Goal: Task Accomplishment & Management: Use online tool/utility

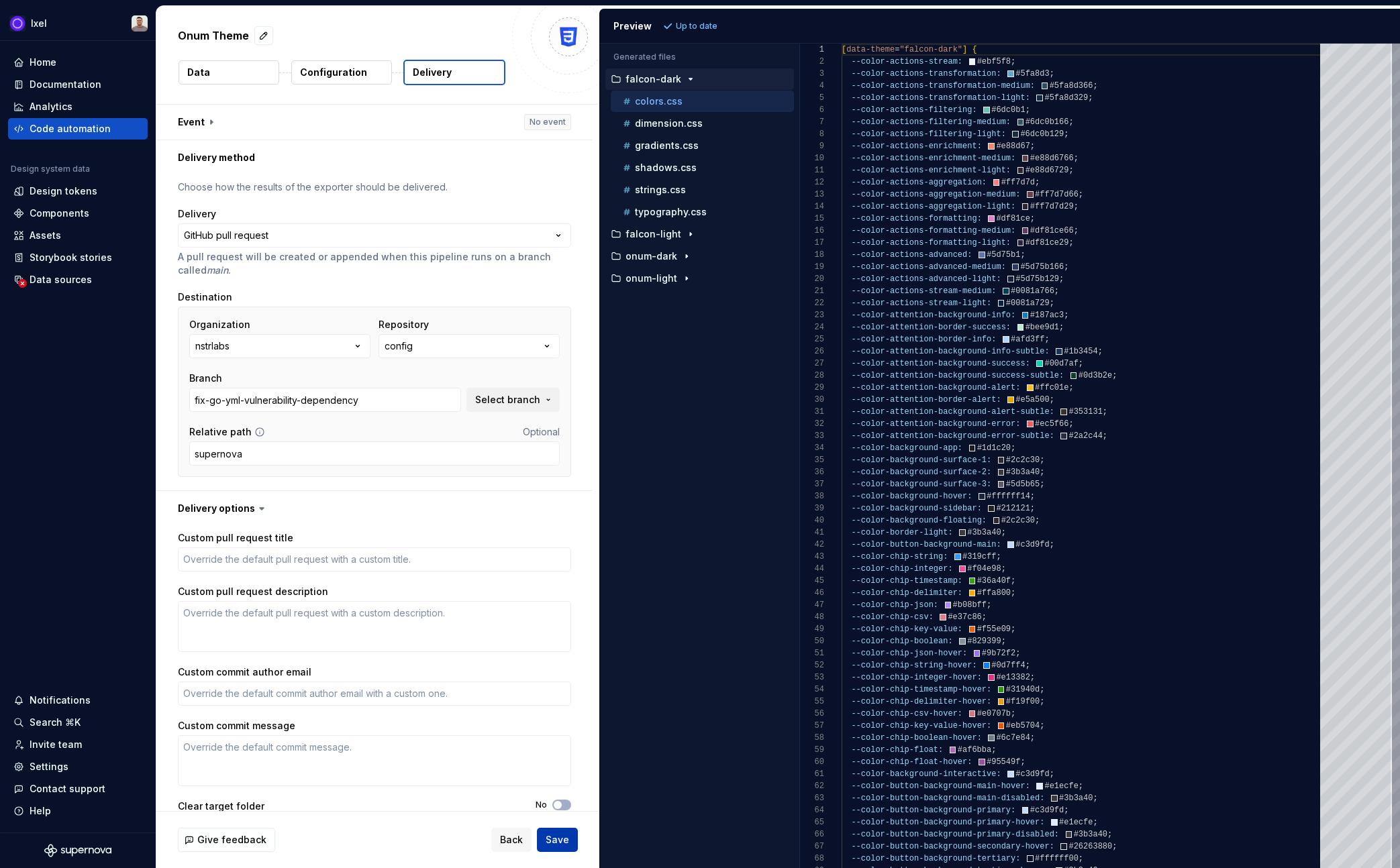
click at [548, 834] on span "Save" at bounding box center [558, 839] width 24 height 14
type textarea "*"
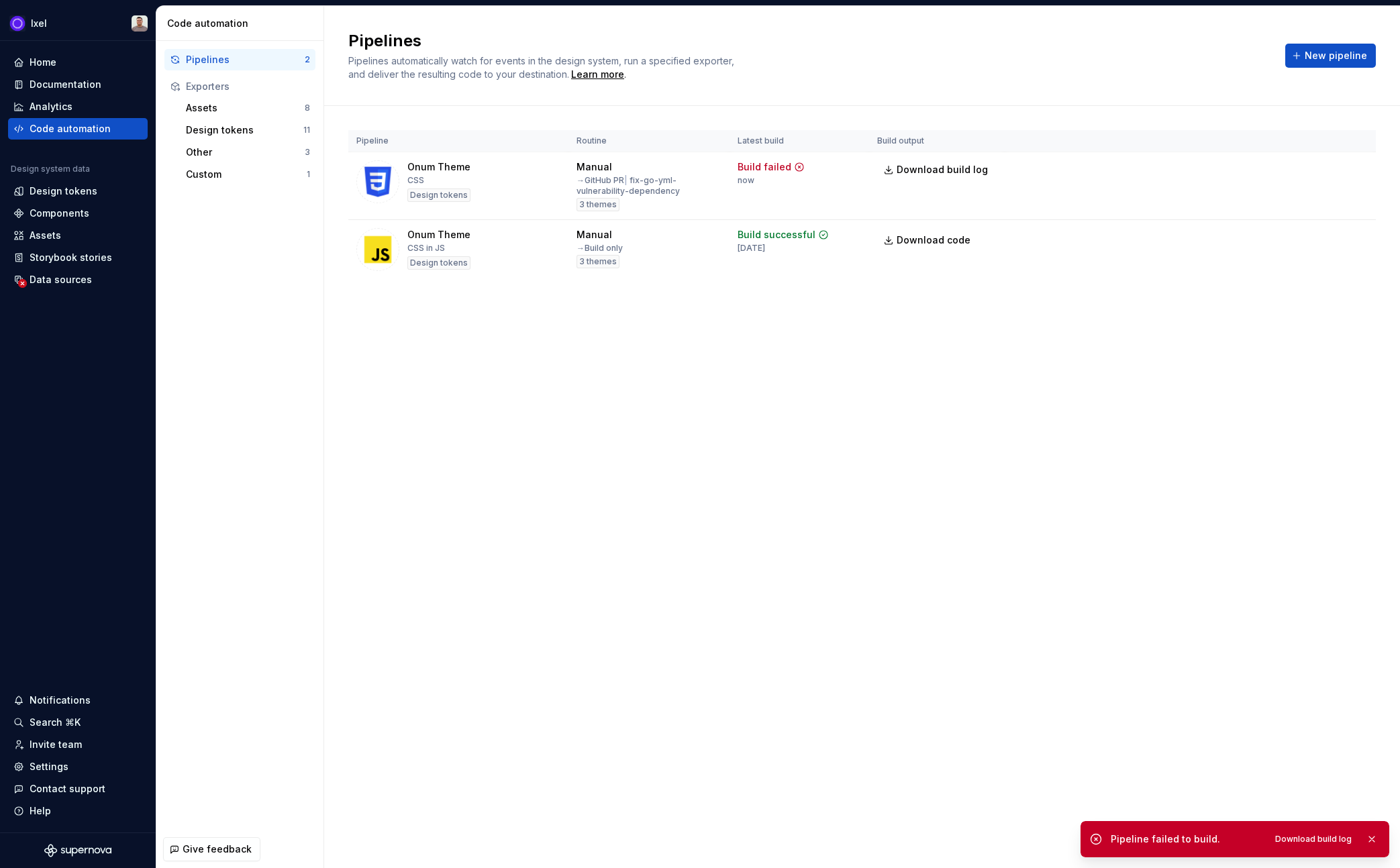
click at [1163, 341] on div "Pipelines Pipelines automatically watch for events in the design system, run a …" at bounding box center [862, 438] width 1076 height 862
click at [1329, 168] on span "Run" at bounding box center [1320, 169] width 18 height 14
click at [1308, 240] on button "Run" at bounding box center [1315, 237] width 46 height 24
click at [782, 167] on div "Build failed" at bounding box center [764, 167] width 53 height 14
click at [1359, 179] on html "Ixel Home Documentation Analytics Code automation Design system data Design tok…" at bounding box center [700, 434] width 1400 height 868
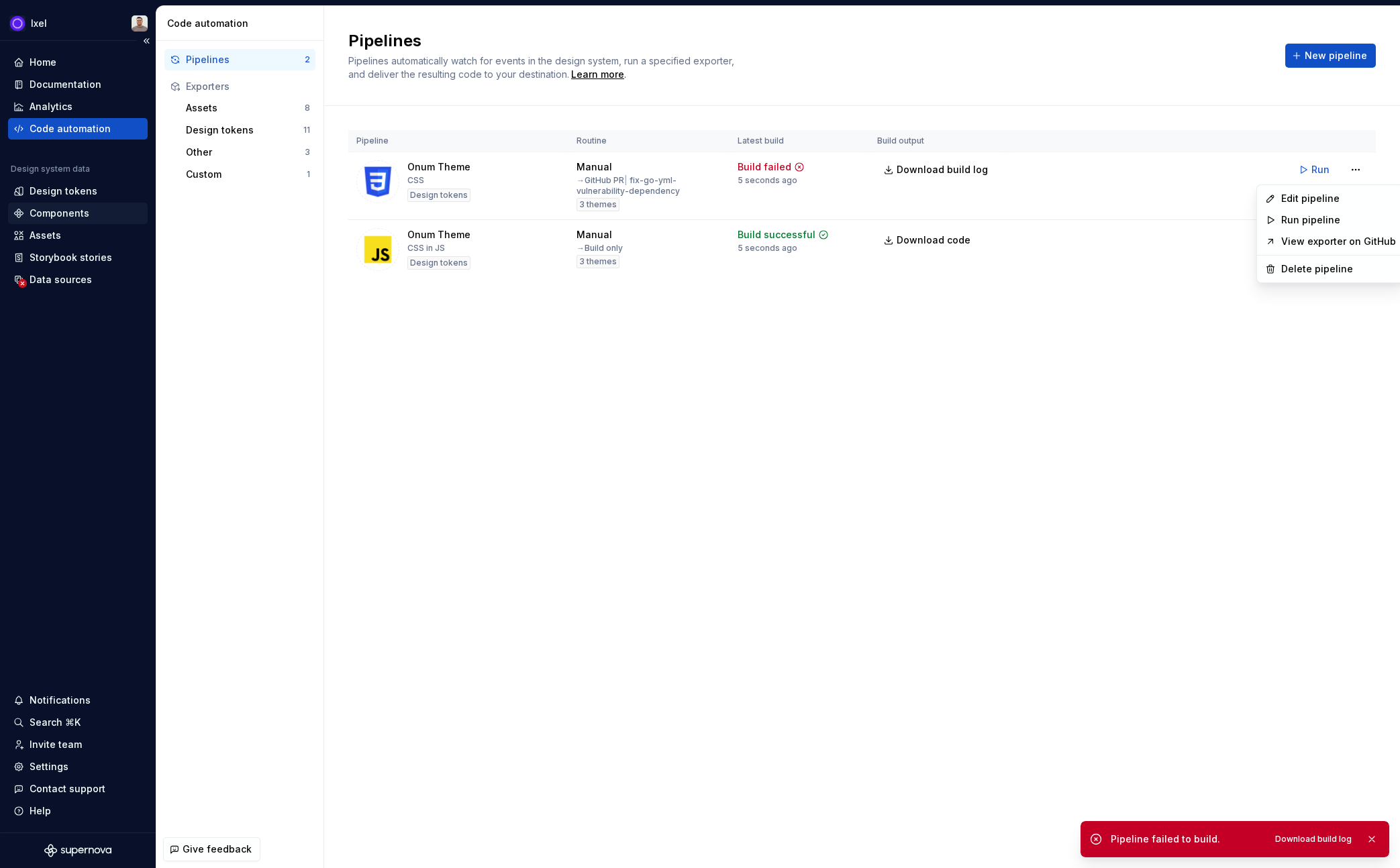
click at [59, 202] on html "Ixel Home Documentation Analytics Code automation Design system data Design tok…" at bounding box center [700, 434] width 1400 height 868
click at [72, 197] on div "Design tokens" at bounding box center [63, 191] width 68 height 14
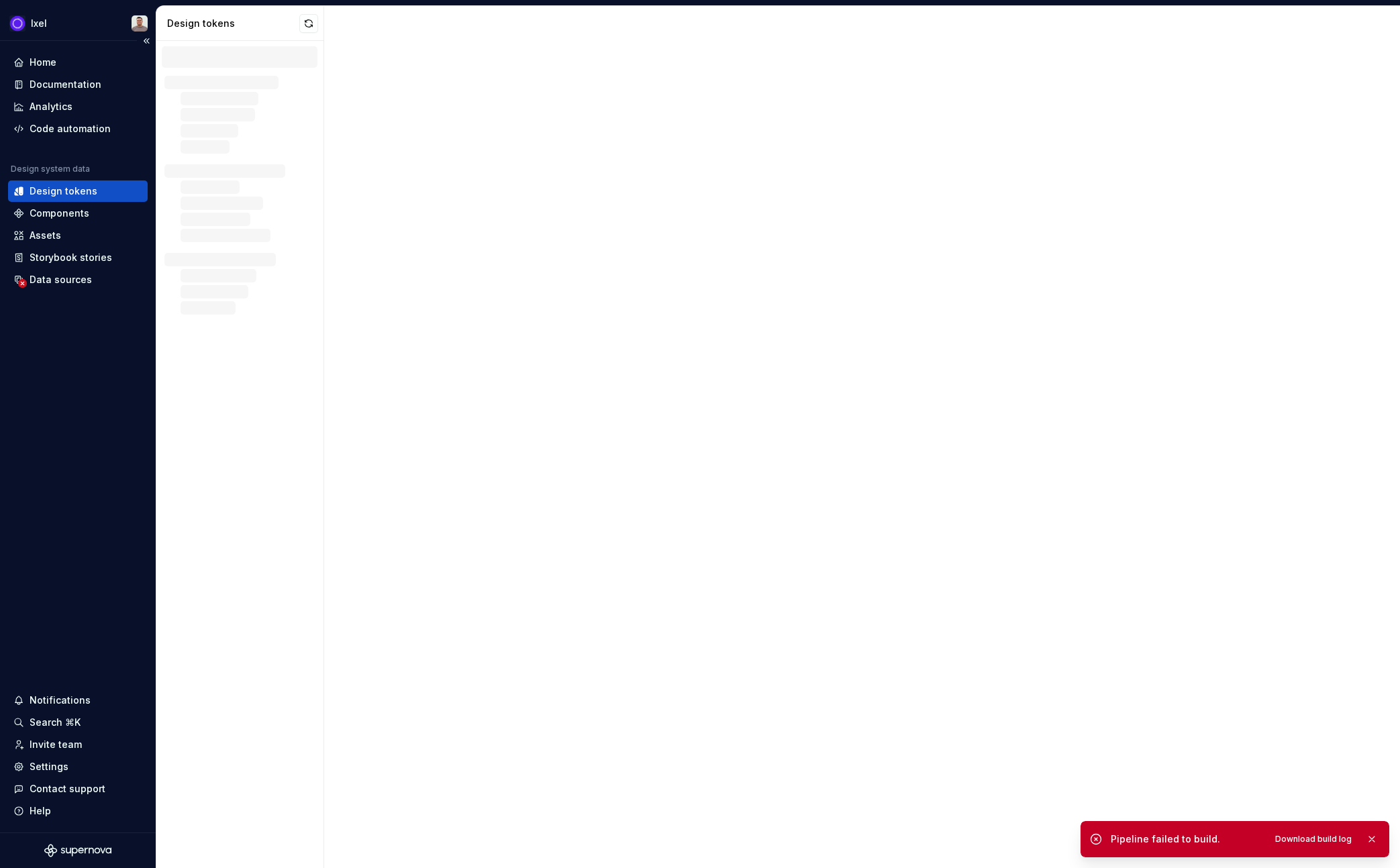
click at [83, 295] on div "Home Documentation Analytics Code automation Design system data Design tokens C…" at bounding box center [78, 436] width 156 height 792
click at [82, 286] on div "Data sources" at bounding box center [77, 279] width 139 height 21
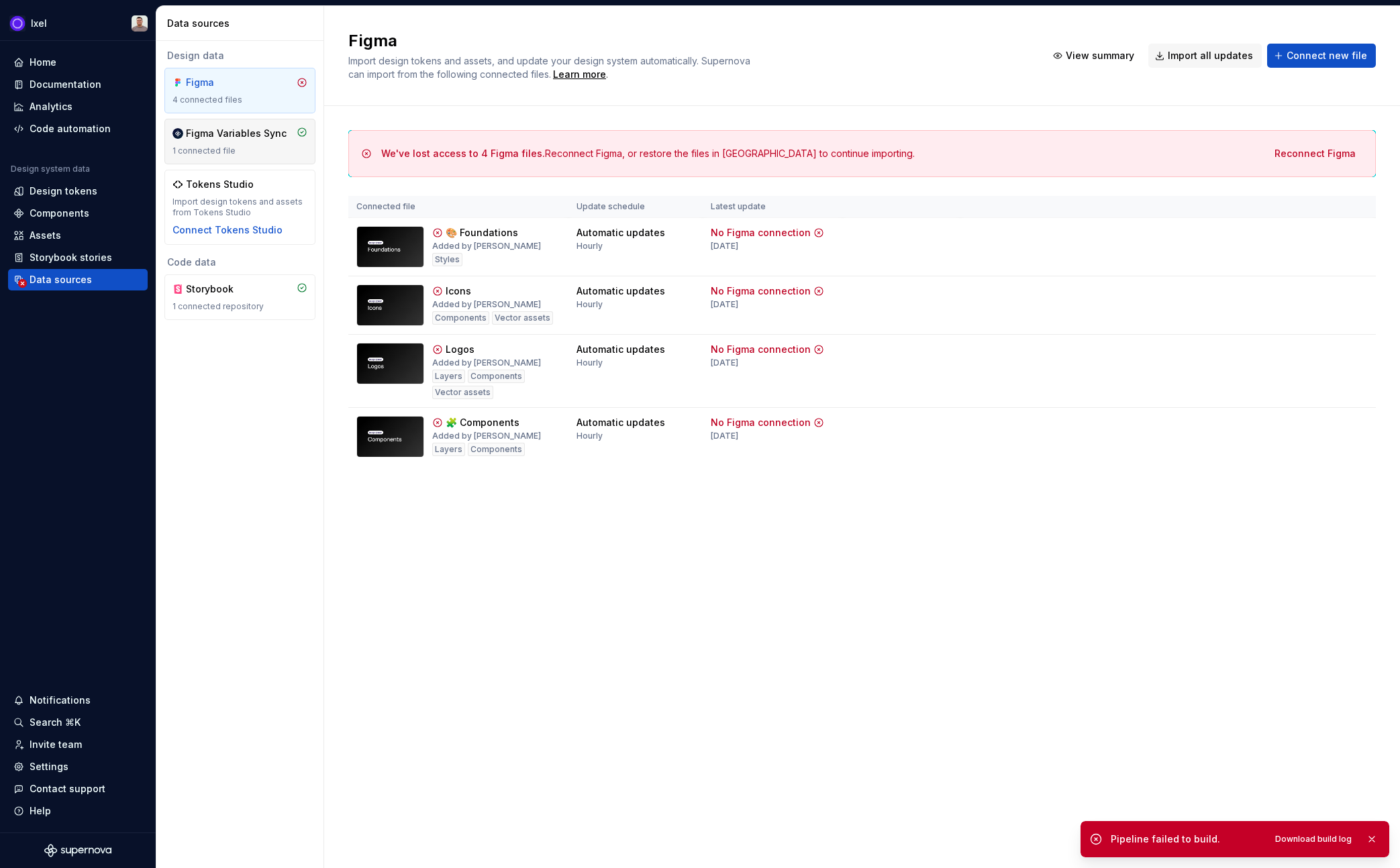
click at [235, 132] on div "Figma Variables Sync" at bounding box center [236, 133] width 100 height 14
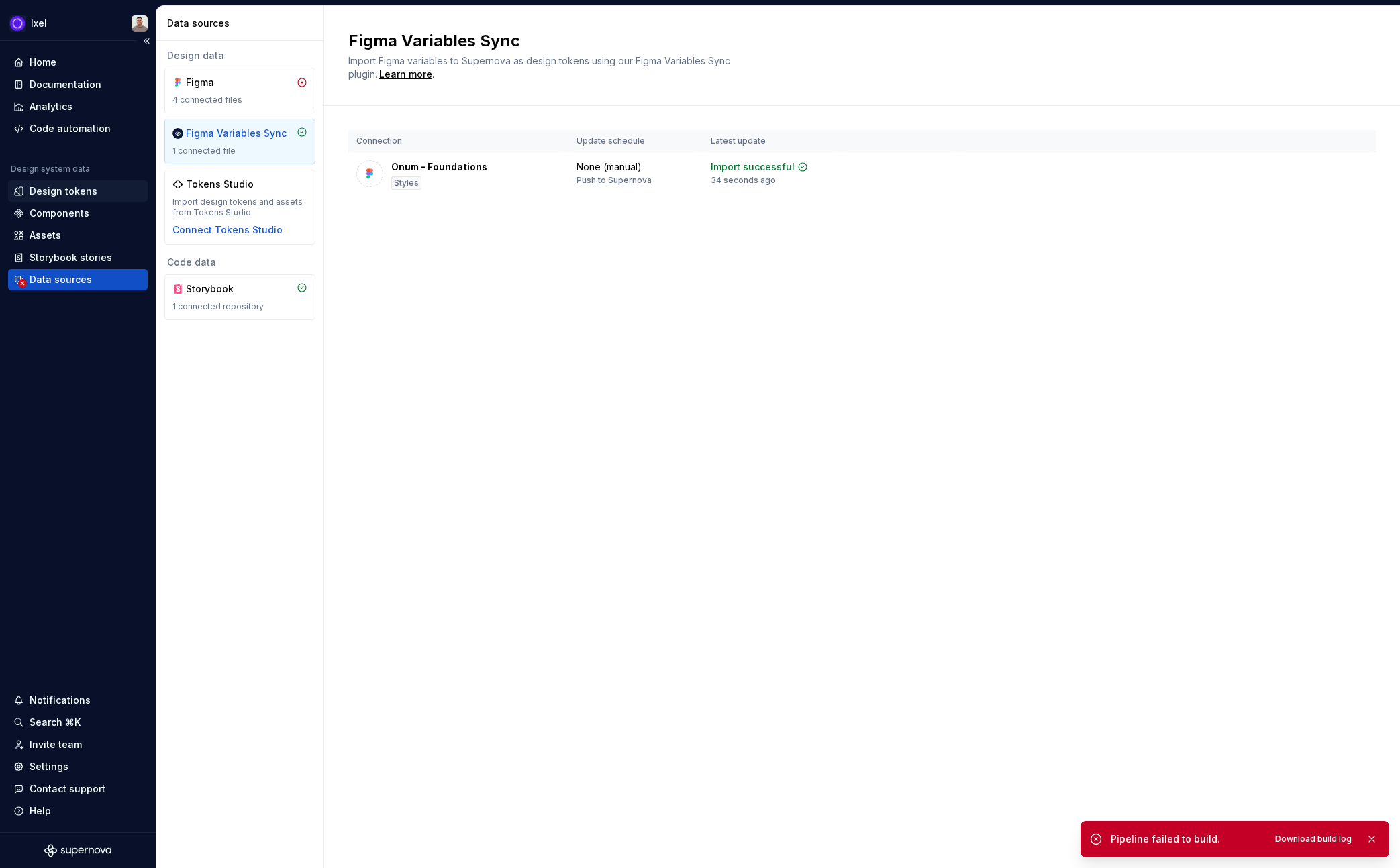
click at [70, 193] on div "Design tokens" at bounding box center [63, 191] width 68 height 14
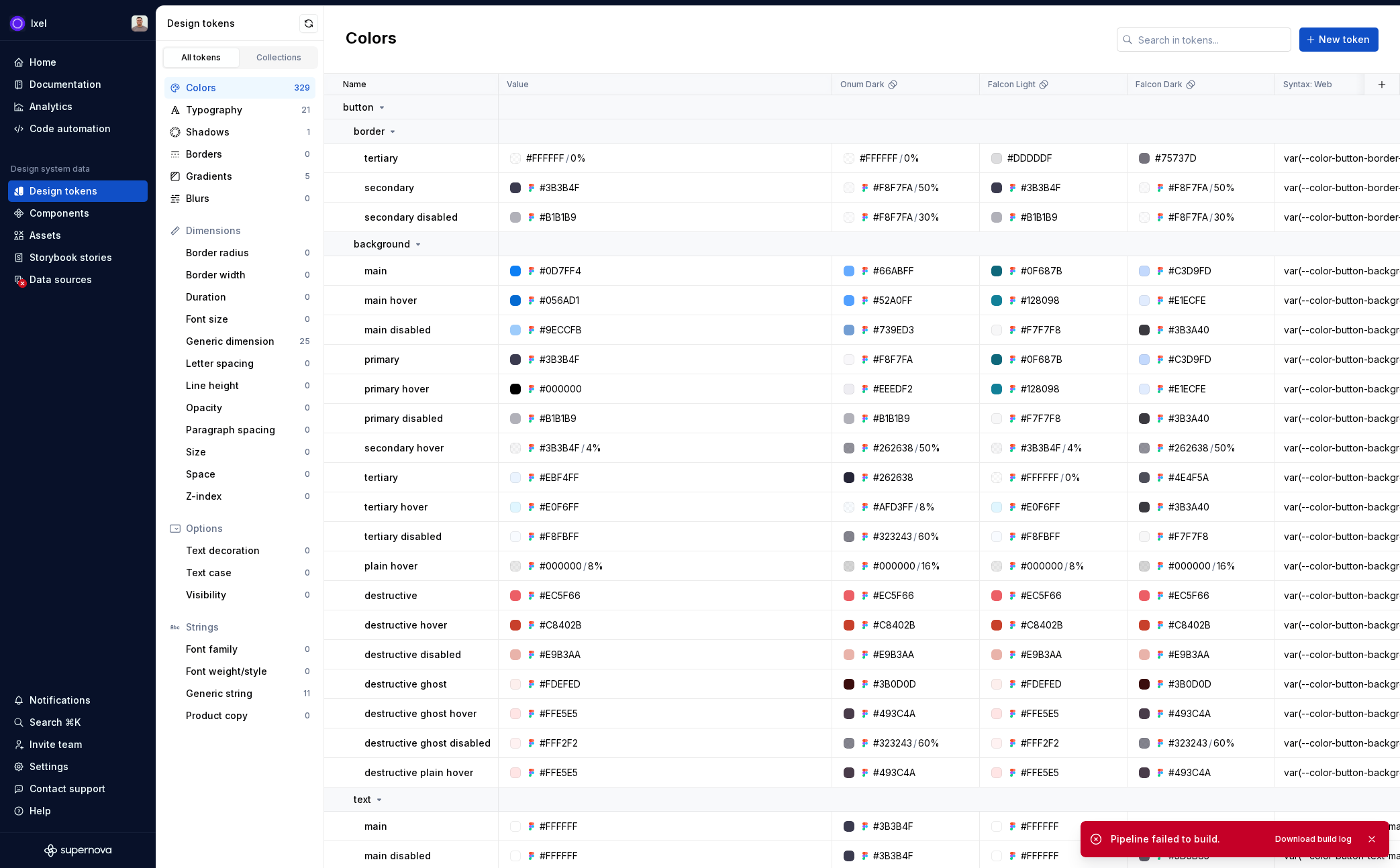
click at [1248, 50] on input "text" at bounding box center [1211, 40] width 158 height 24
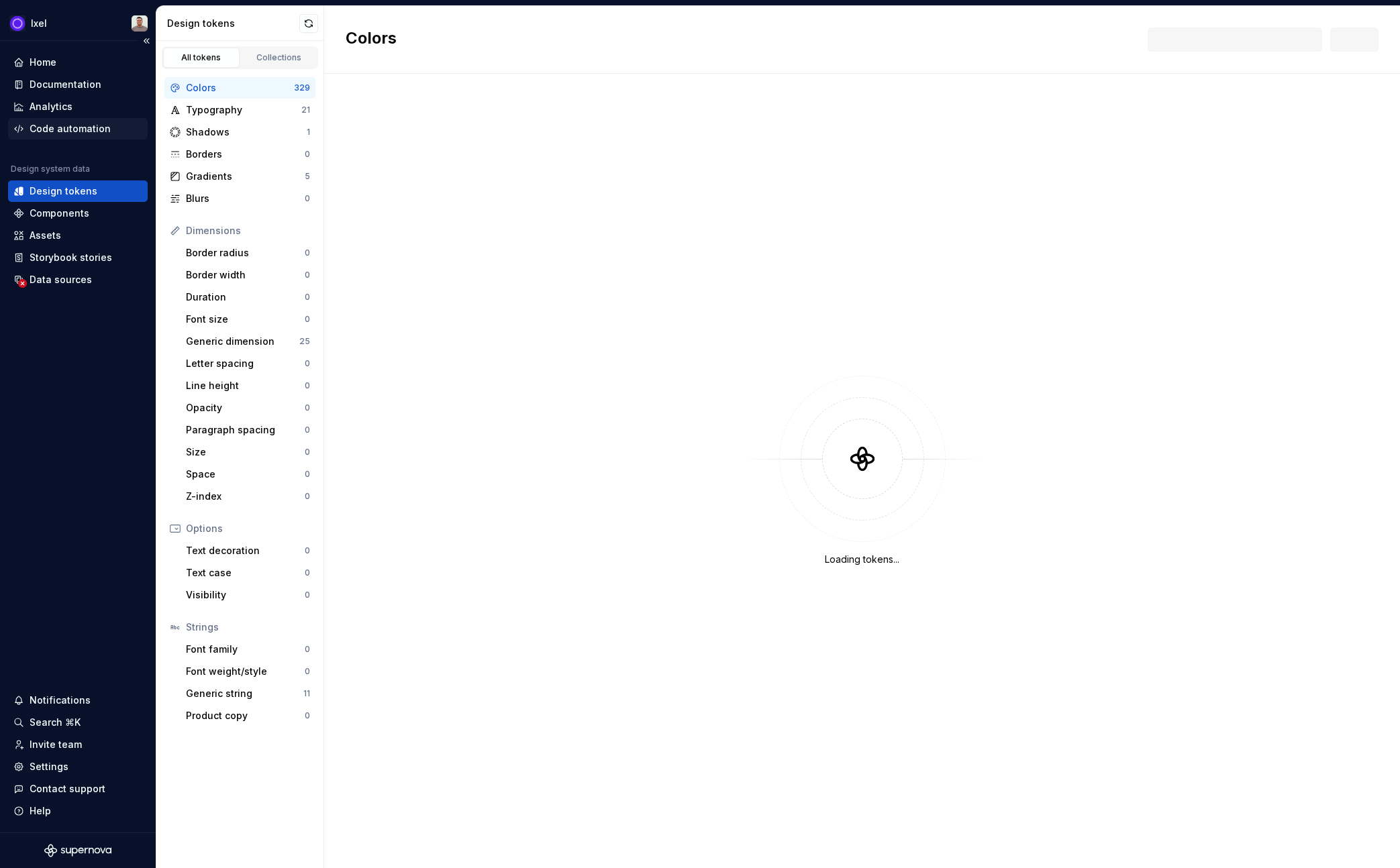
click at [84, 125] on div "Code automation" at bounding box center [70, 128] width 81 height 14
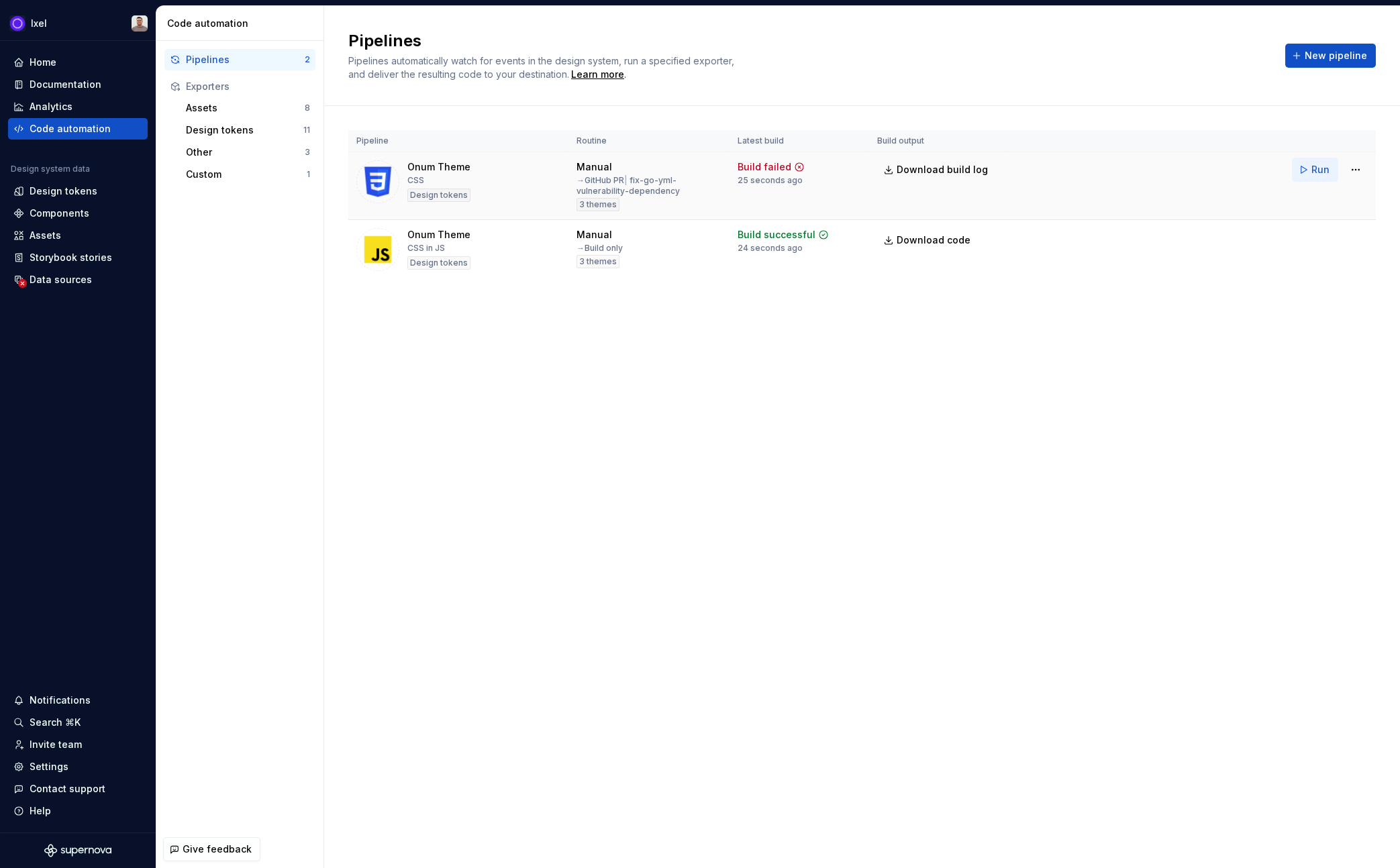
click at [1320, 174] on span "Run" at bounding box center [1320, 169] width 18 height 14
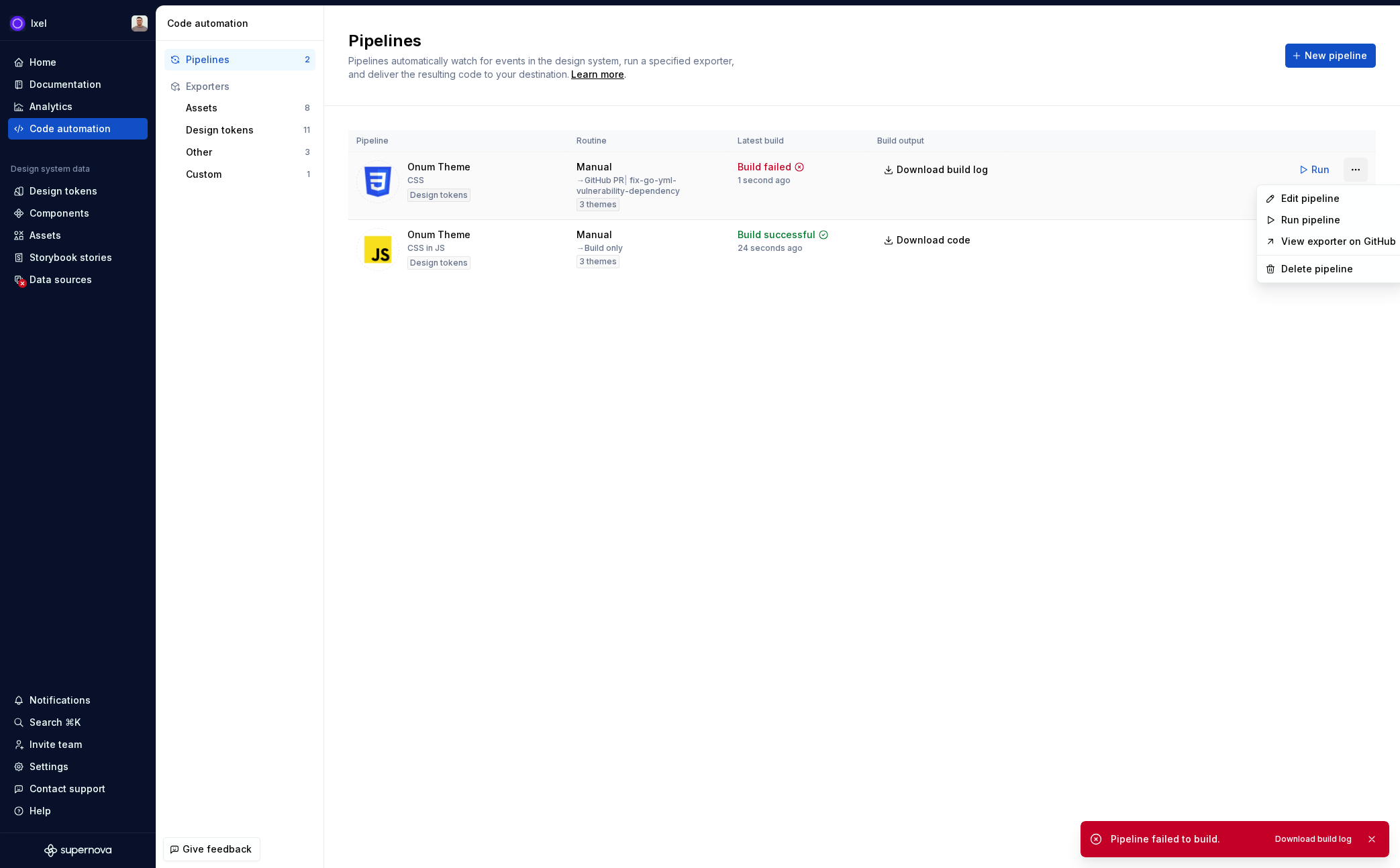
click at [1356, 176] on html "Ixel Home Documentation Analytics Code automation Design system data Design tok…" at bounding box center [700, 434] width 1400 height 868
click at [1343, 193] on div "Edit pipeline" at bounding box center [1339, 198] width 115 height 14
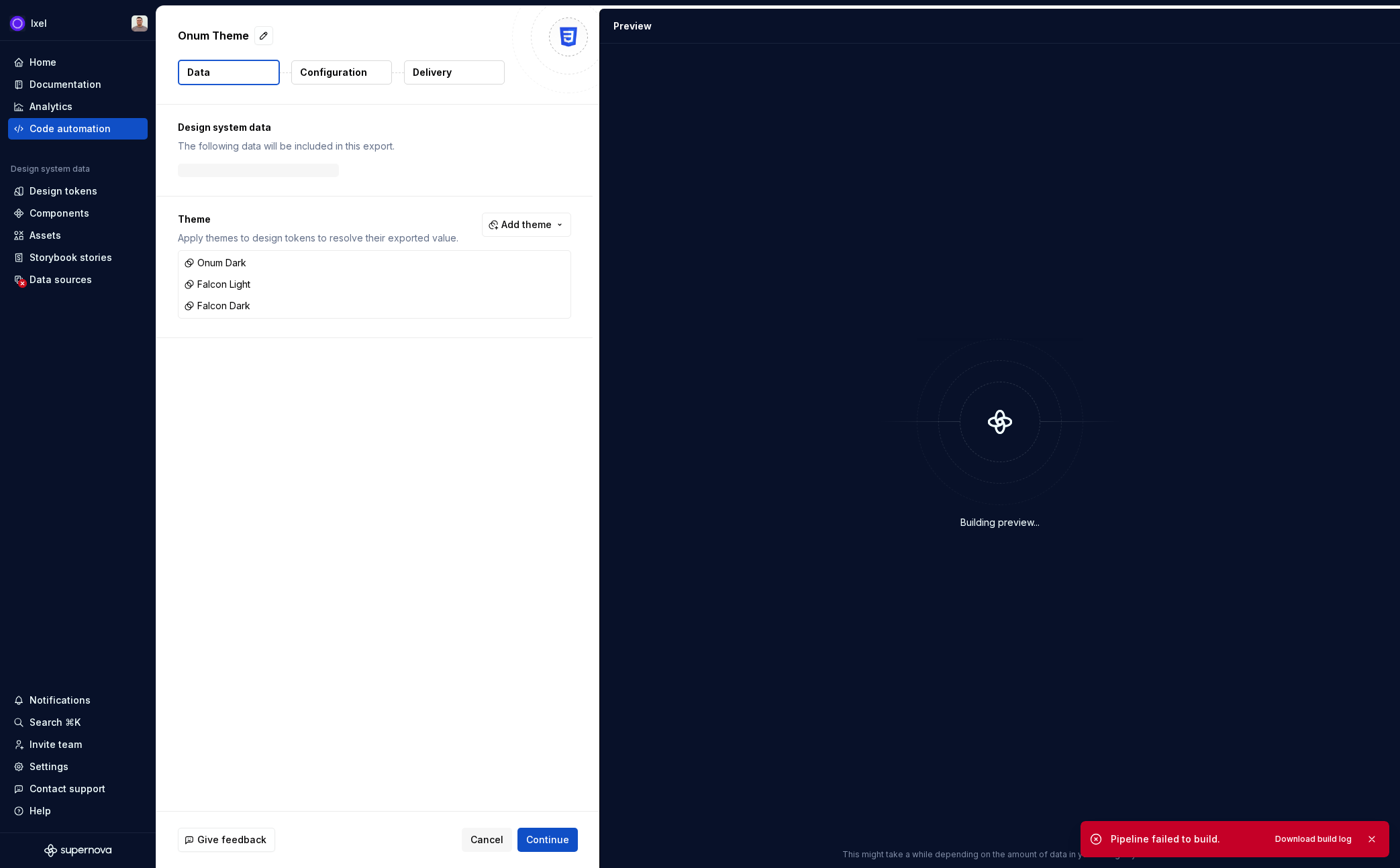
click at [423, 64] on button "Delivery" at bounding box center [454, 72] width 100 height 24
click at [436, 71] on p "Delivery" at bounding box center [432, 72] width 39 height 14
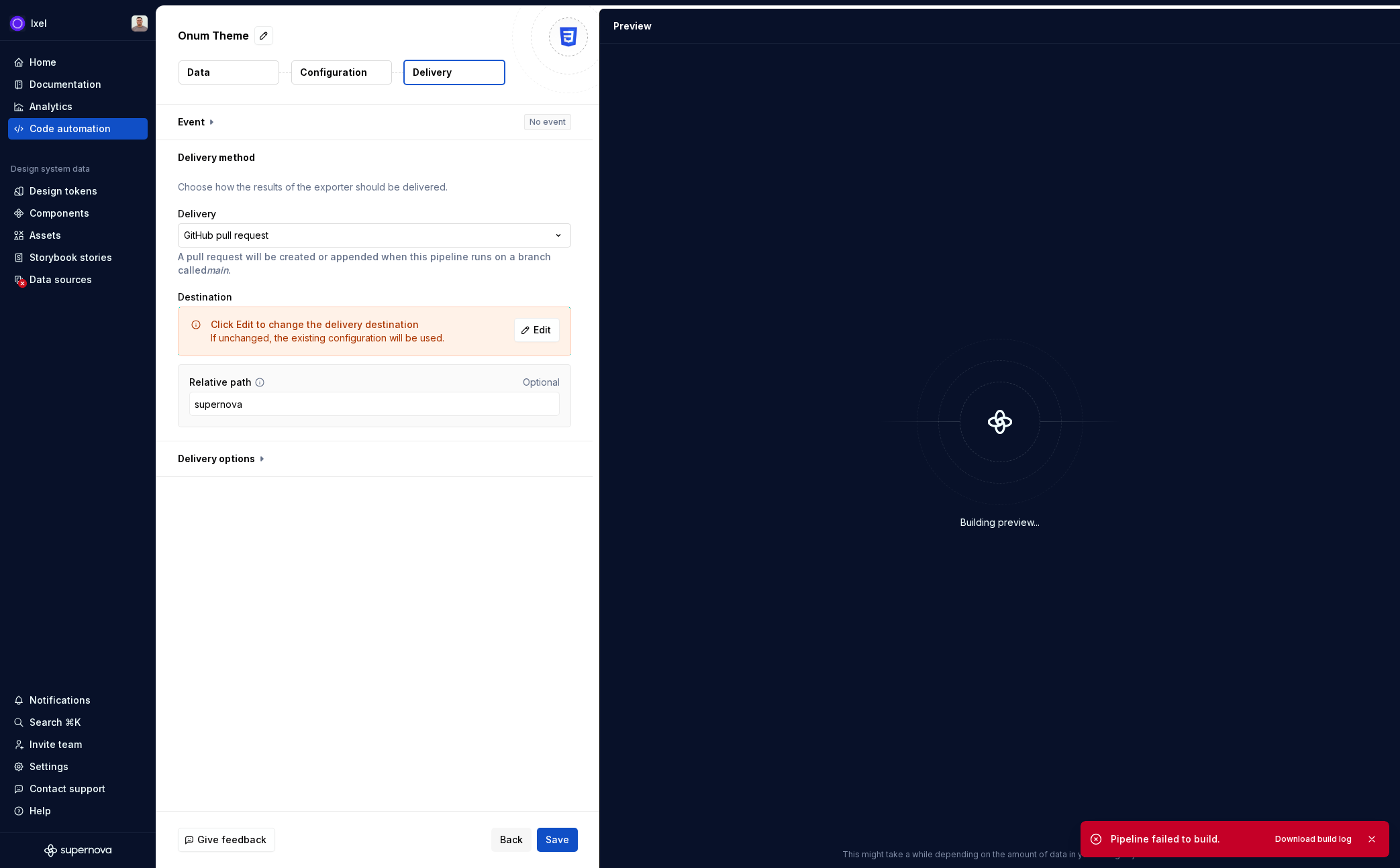
click at [394, 238] on html "**********" at bounding box center [700, 434] width 1400 height 868
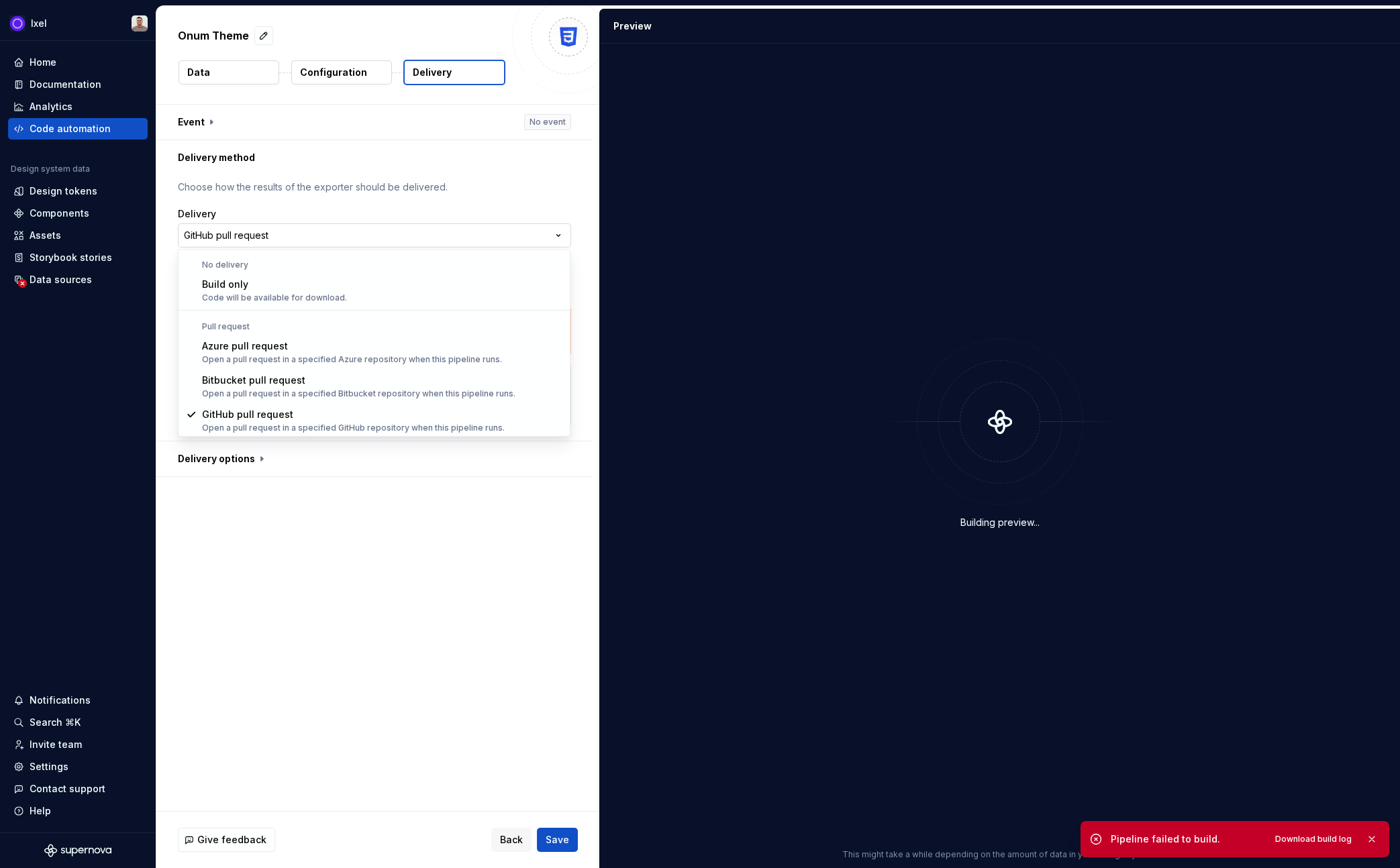
scroll to position [1, 0]
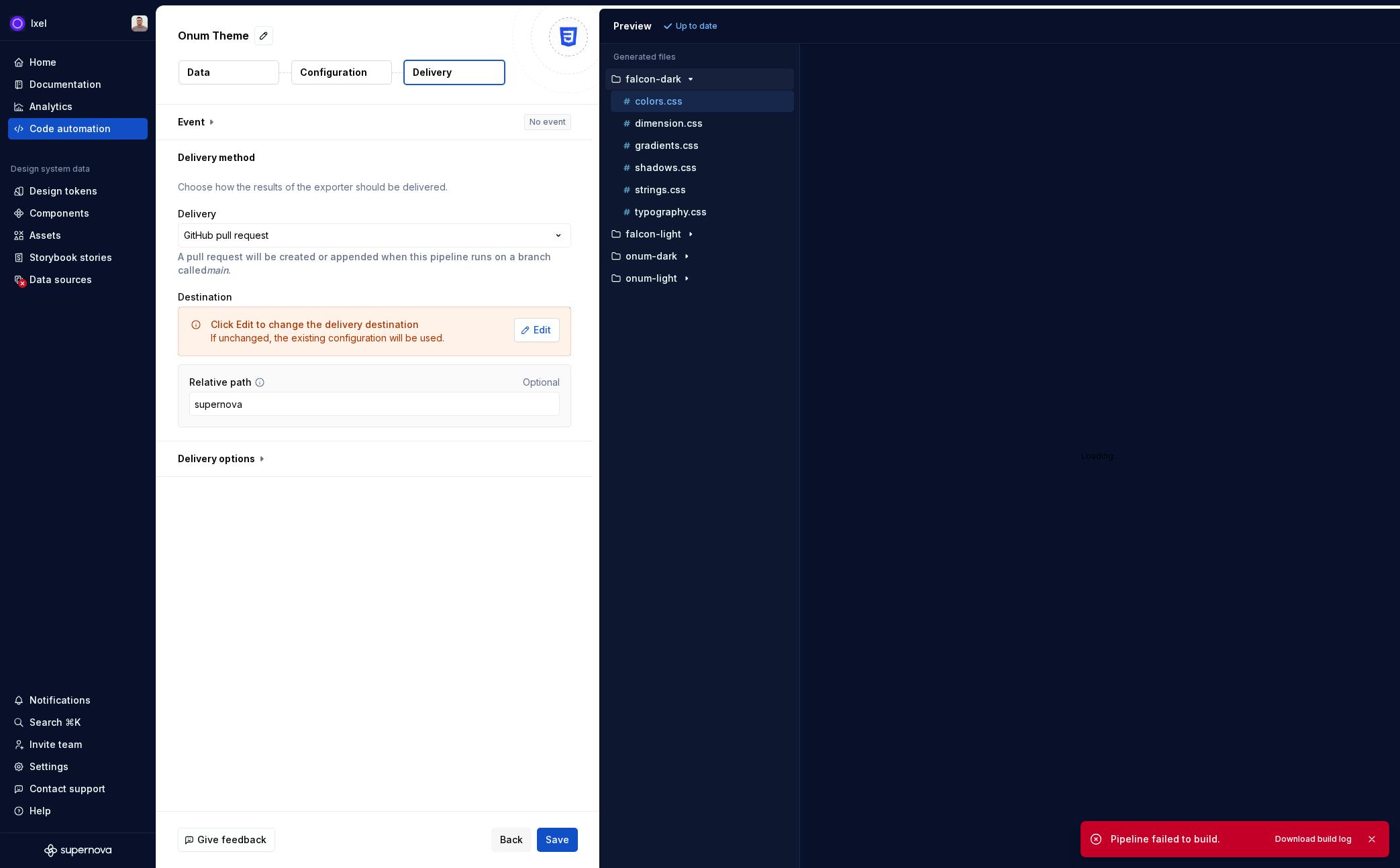
click at [539, 329] on span "Edit" at bounding box center [542, 329] width 18 height 14
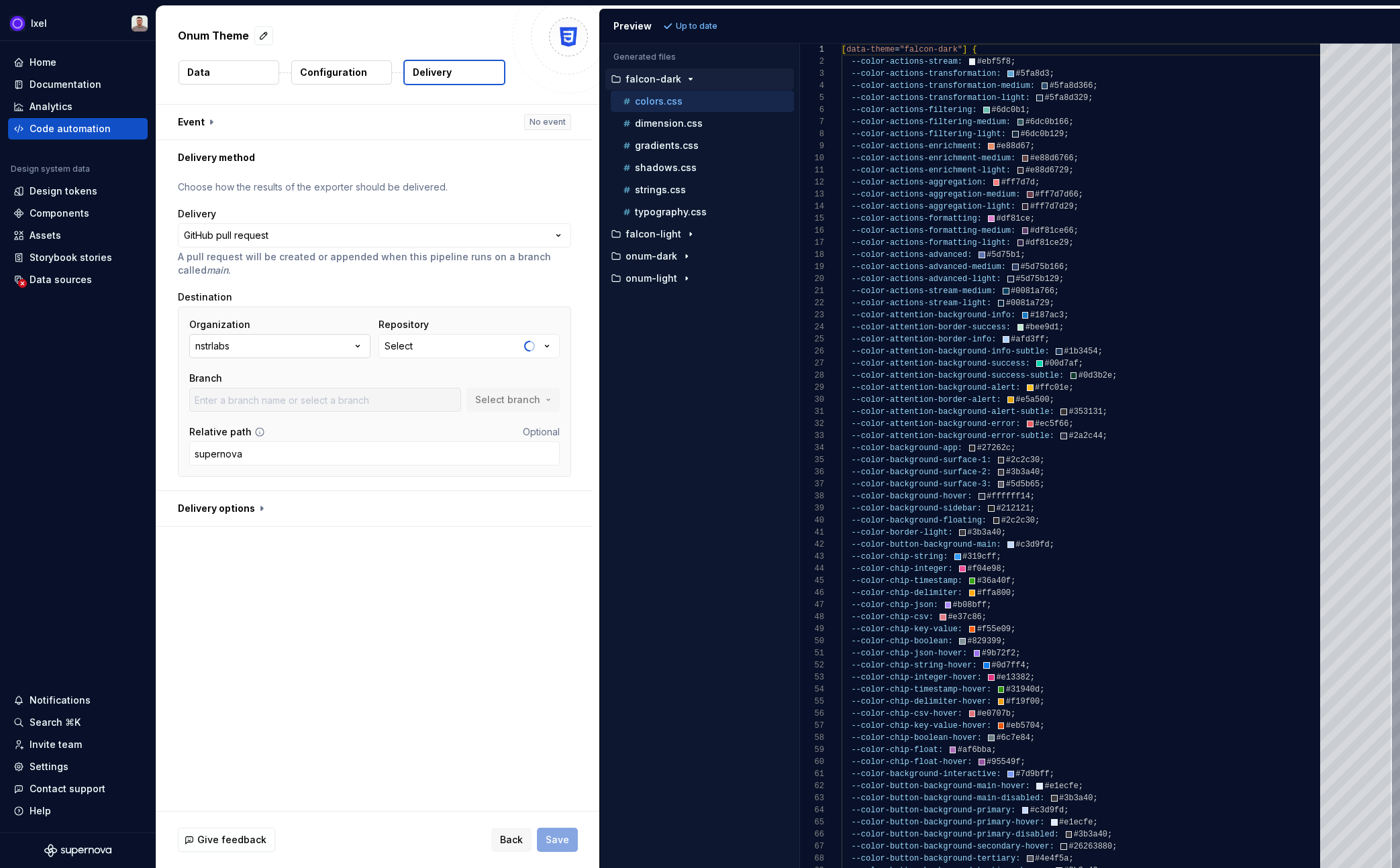
click at [327, 340] on button "nstrlabs" at bounding box center [280, 346] width 181 height 24
click at [440, 355] on button "config" at bounding box center [470, 346] width 181 height 24
type input "fix-go-yml-vulnerability-dependency"
click at [431, 421] on div "gloss" at bounding box center [494, 422] width 181 height 14
click at [498, 411] on button "Select branch" at bounding box center [513, 399] width 93 height 24
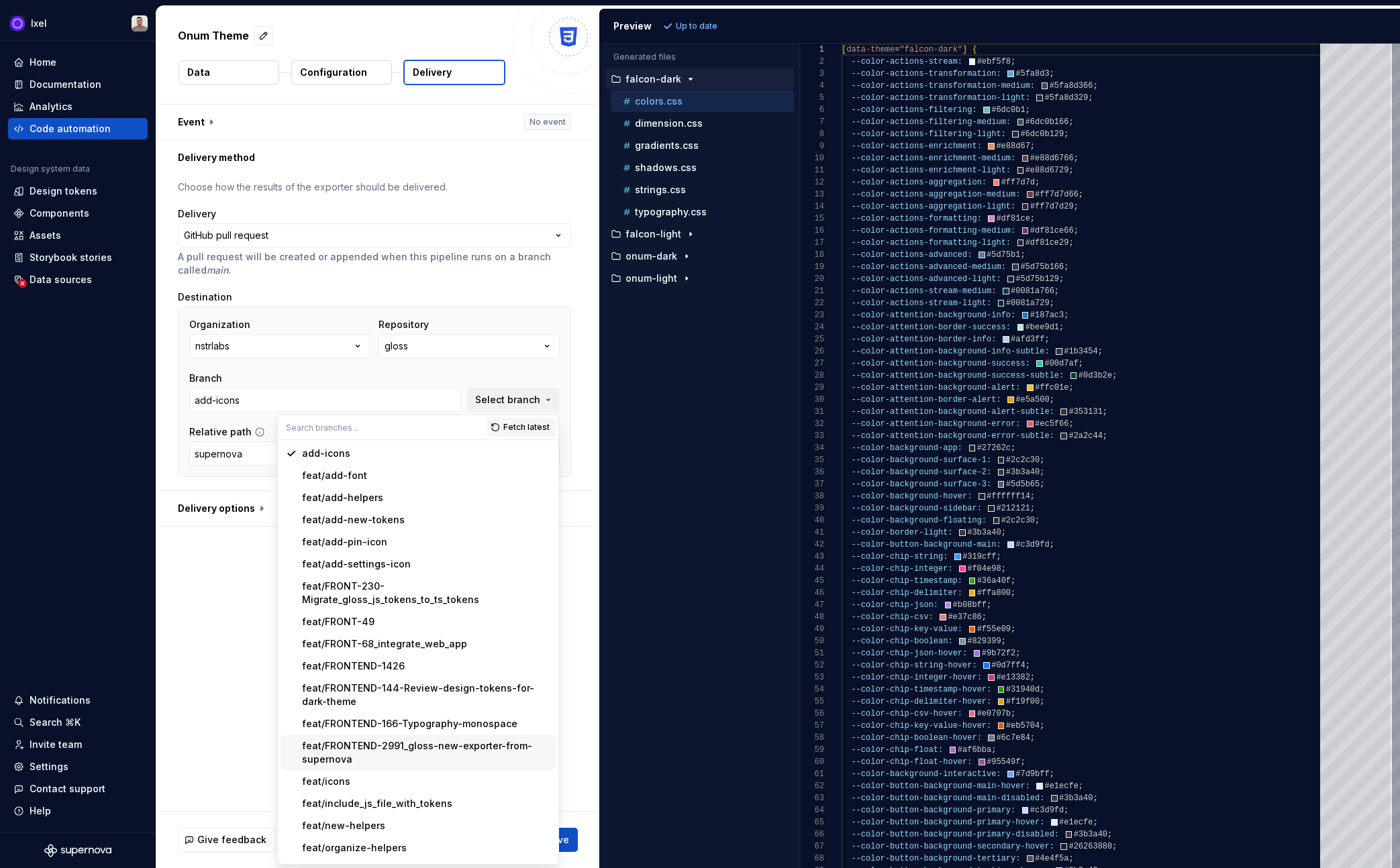
click at [449, 758] on div "feat/FRONTEND-2991_gloss-new-exporter-from-supernova" at bounding box center [426, 753] width 248 height 27
type input "feat/FRONTEND-2991_gloss-new-exporter-from-supernova"
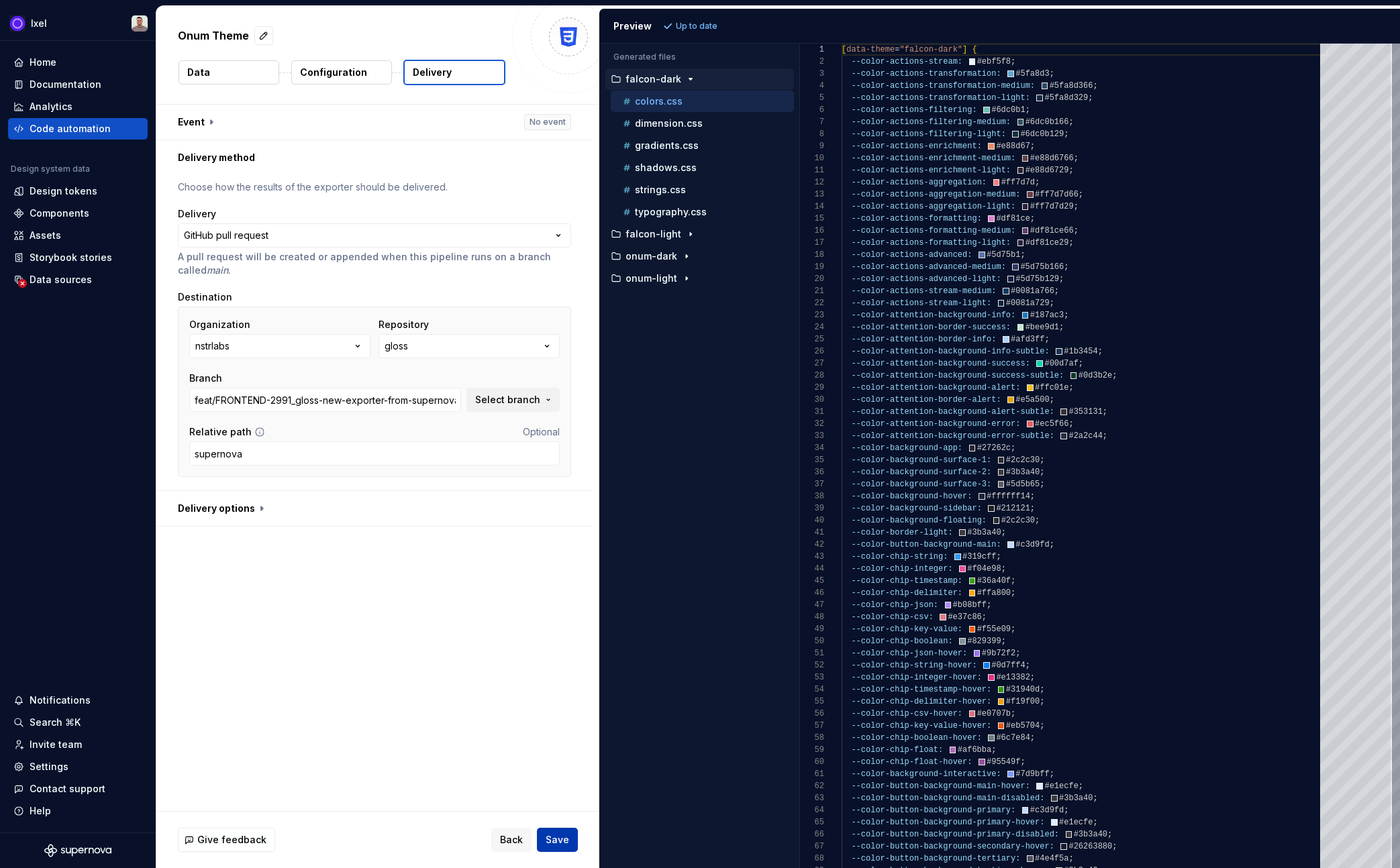
click at [560, 837] on span "Save" at bounding box center [558, 839] width 24 height 14
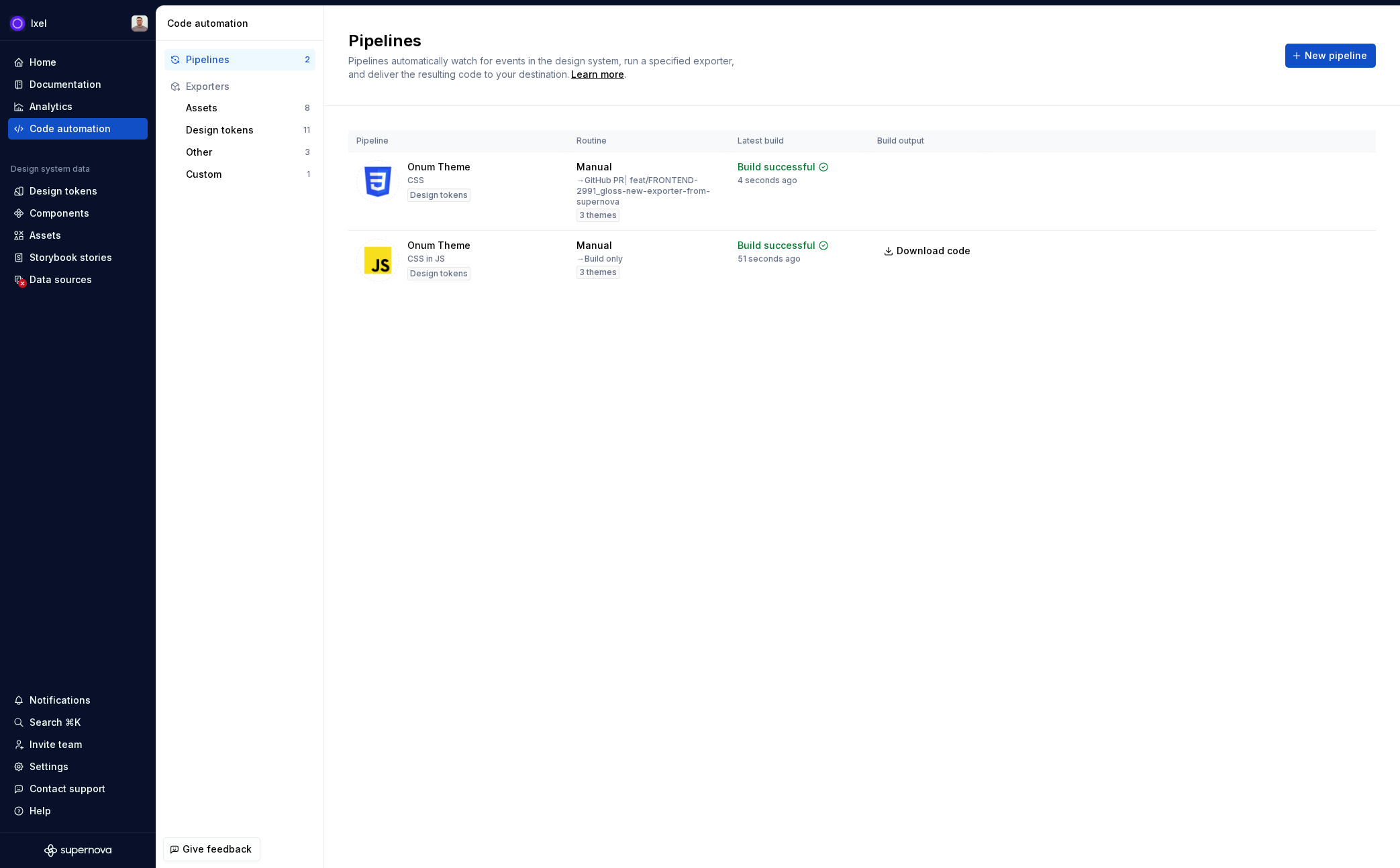
click at [757, 388] on div "Pipelines Pipelines automatically watch for events in the design system, run a …" at bounding box center [862, 438] width 1076 height 862
click at [1308, 169] on button "Run" at bounding box center [1315, 169] width 46 height 24
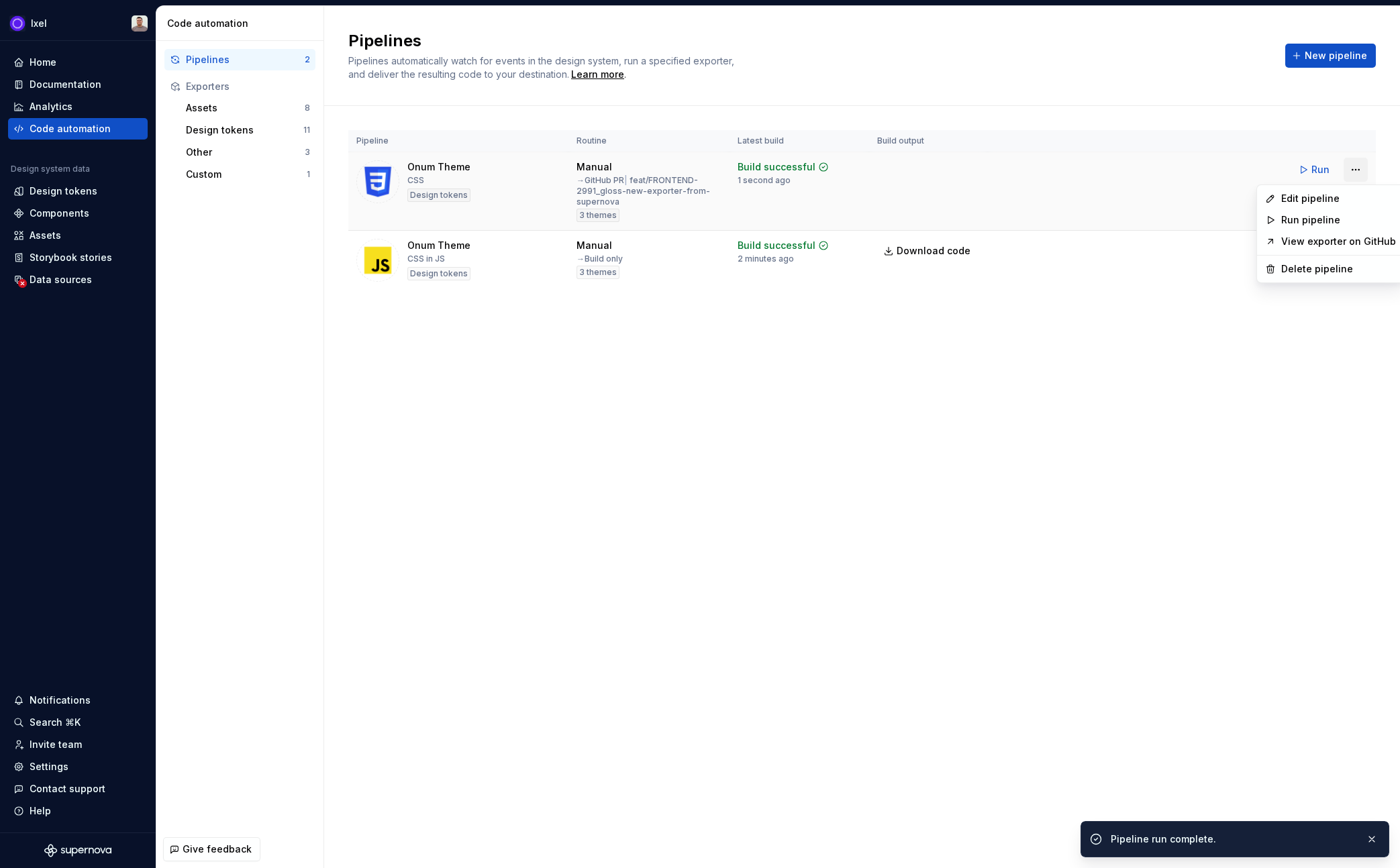
click at [1351, 177] on html "Ixel Home Documentation Analytics Code automation Design system data Design tok…" at bounding box center [700, 434] width 1400 height 868
click at [1327, 200] on div "Edit pipeline" at bounding box center [1339, 198] width 115 height 14
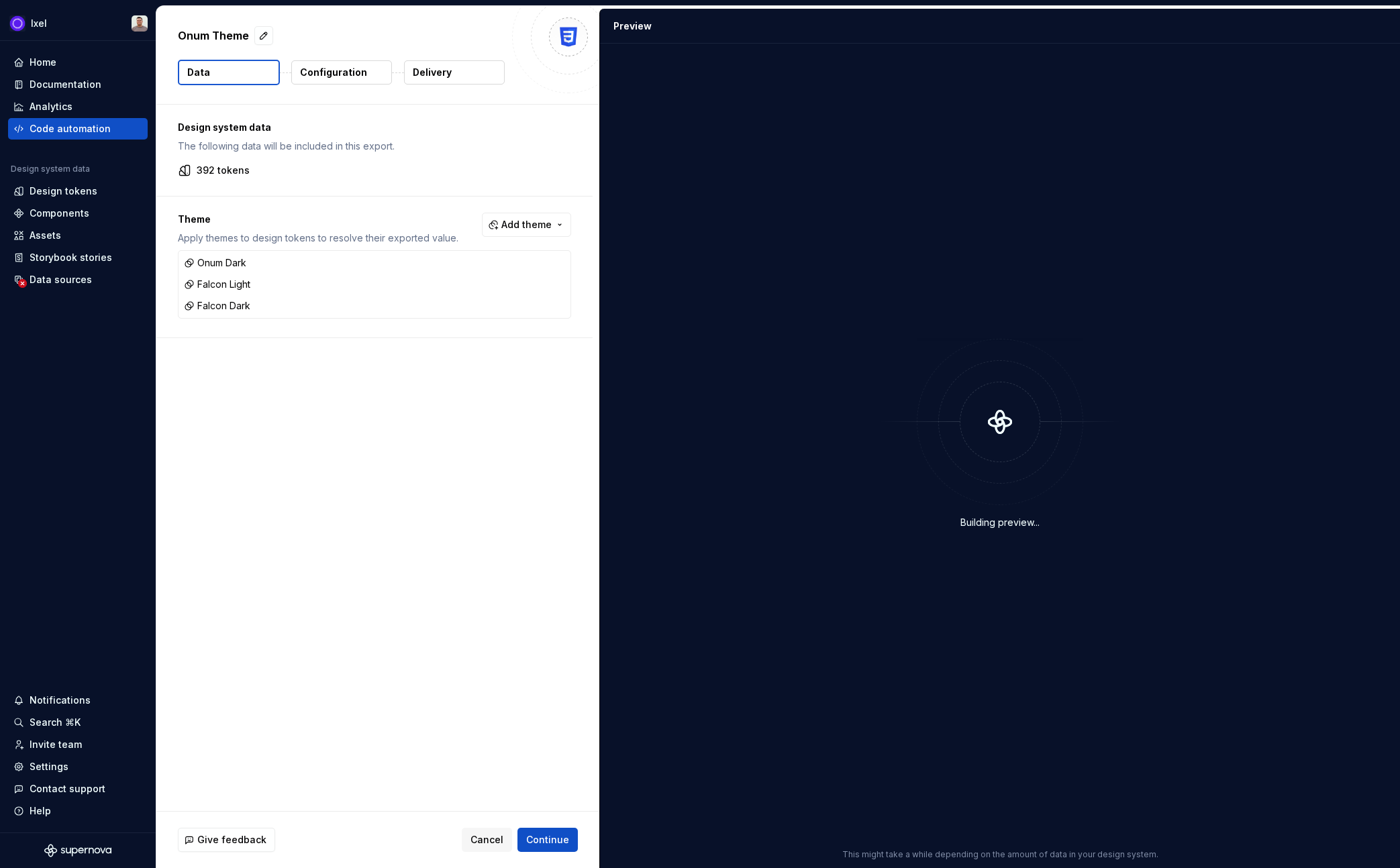
click at [463, 81] on button "Delivery" at bounding box center [454, 72] width 100 height 24
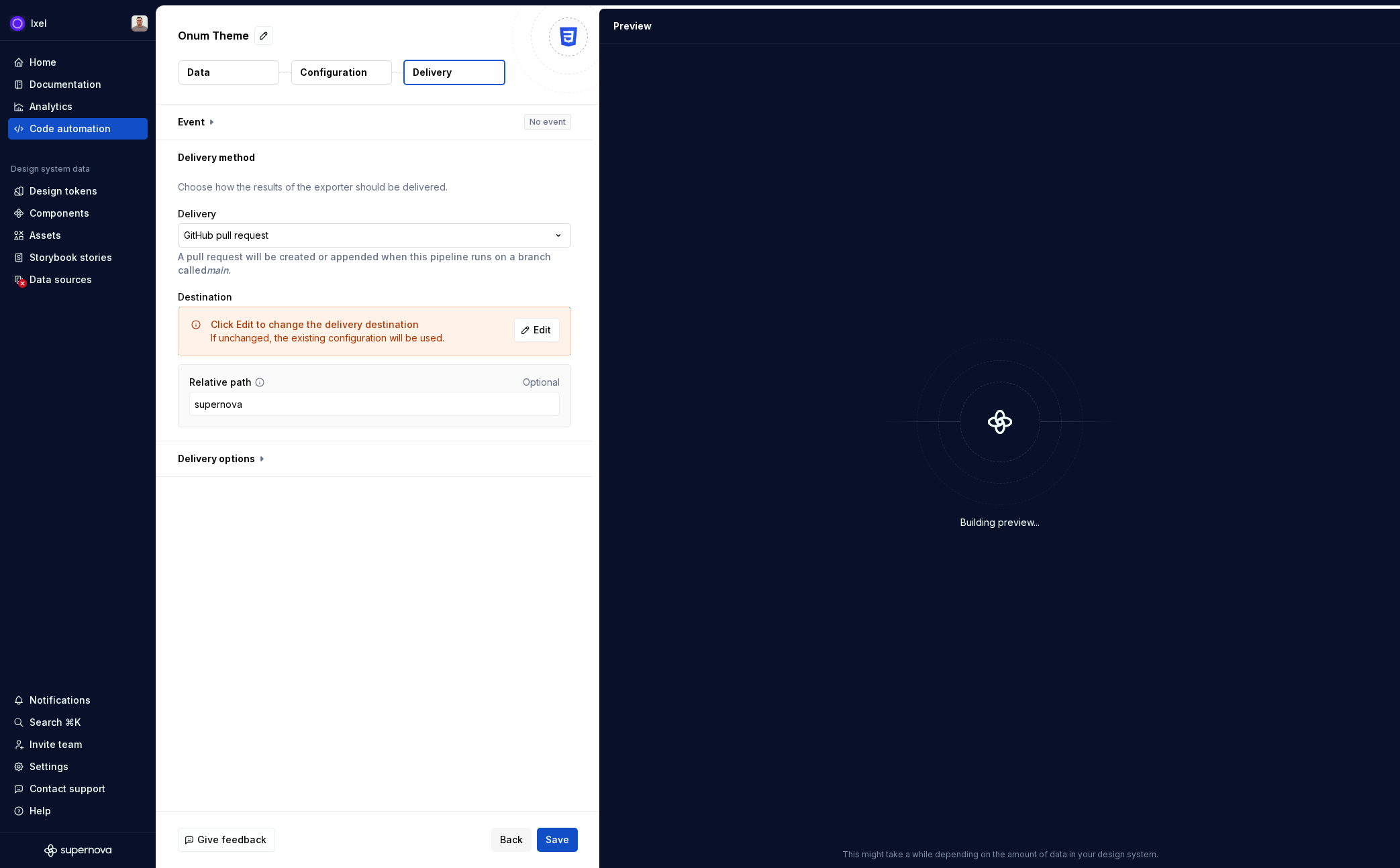
click at [436, 246] on html "**********" at bounding box center [700, 434] width 1400 height 868
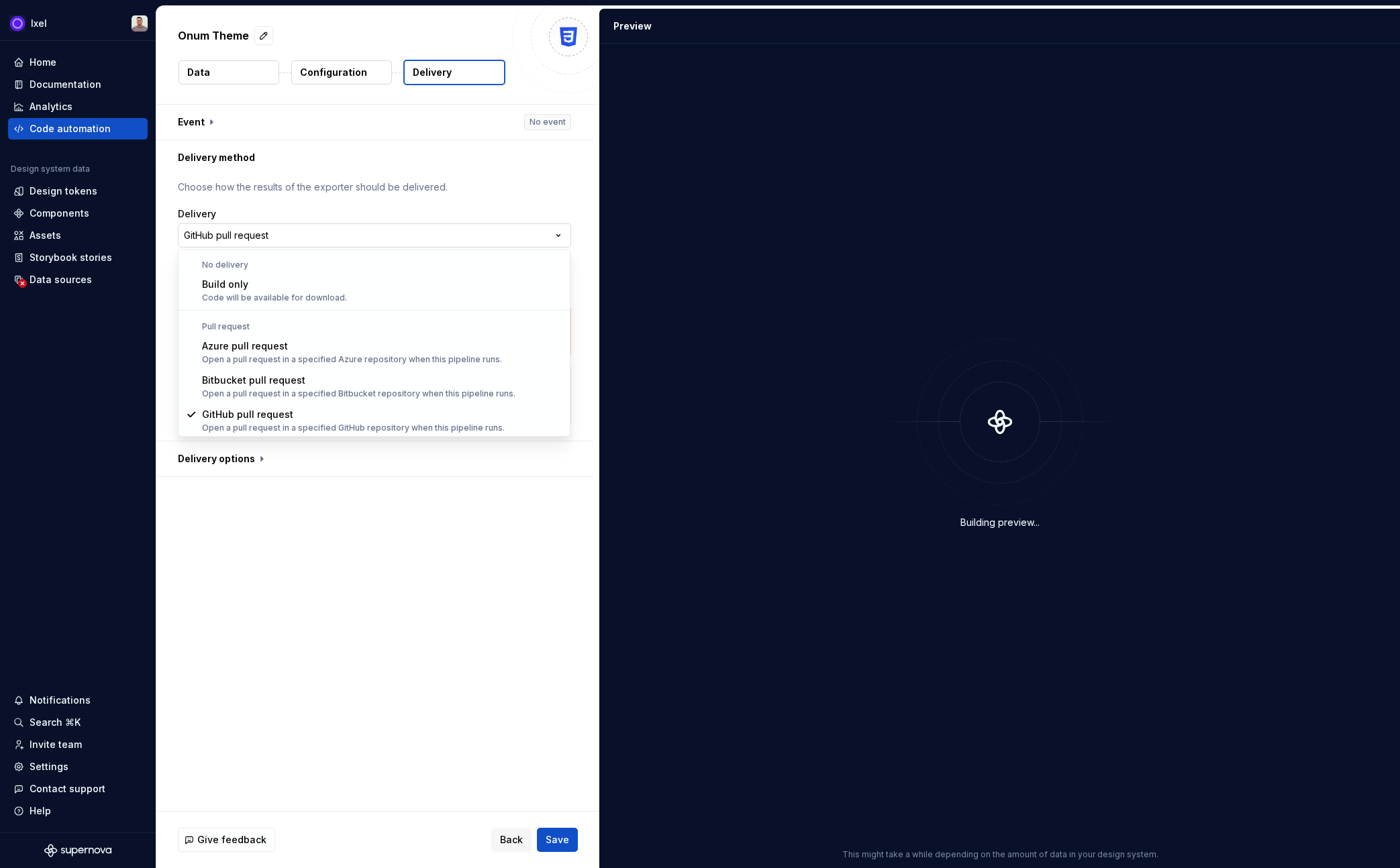
scroll to position [1, 0]
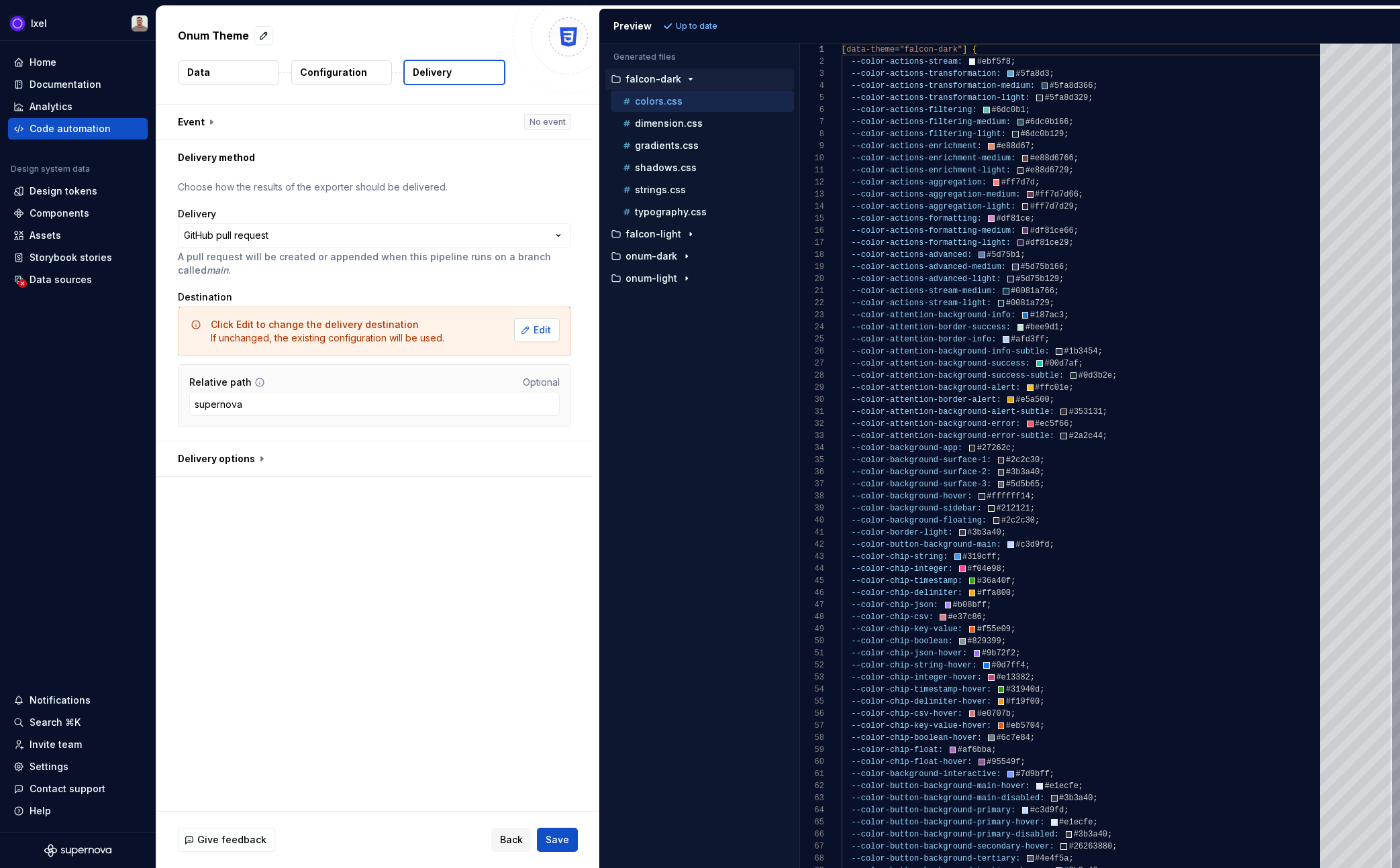
click at [522, 318] on button "Edit" at bounding box center [536, 330] width 45 height 24
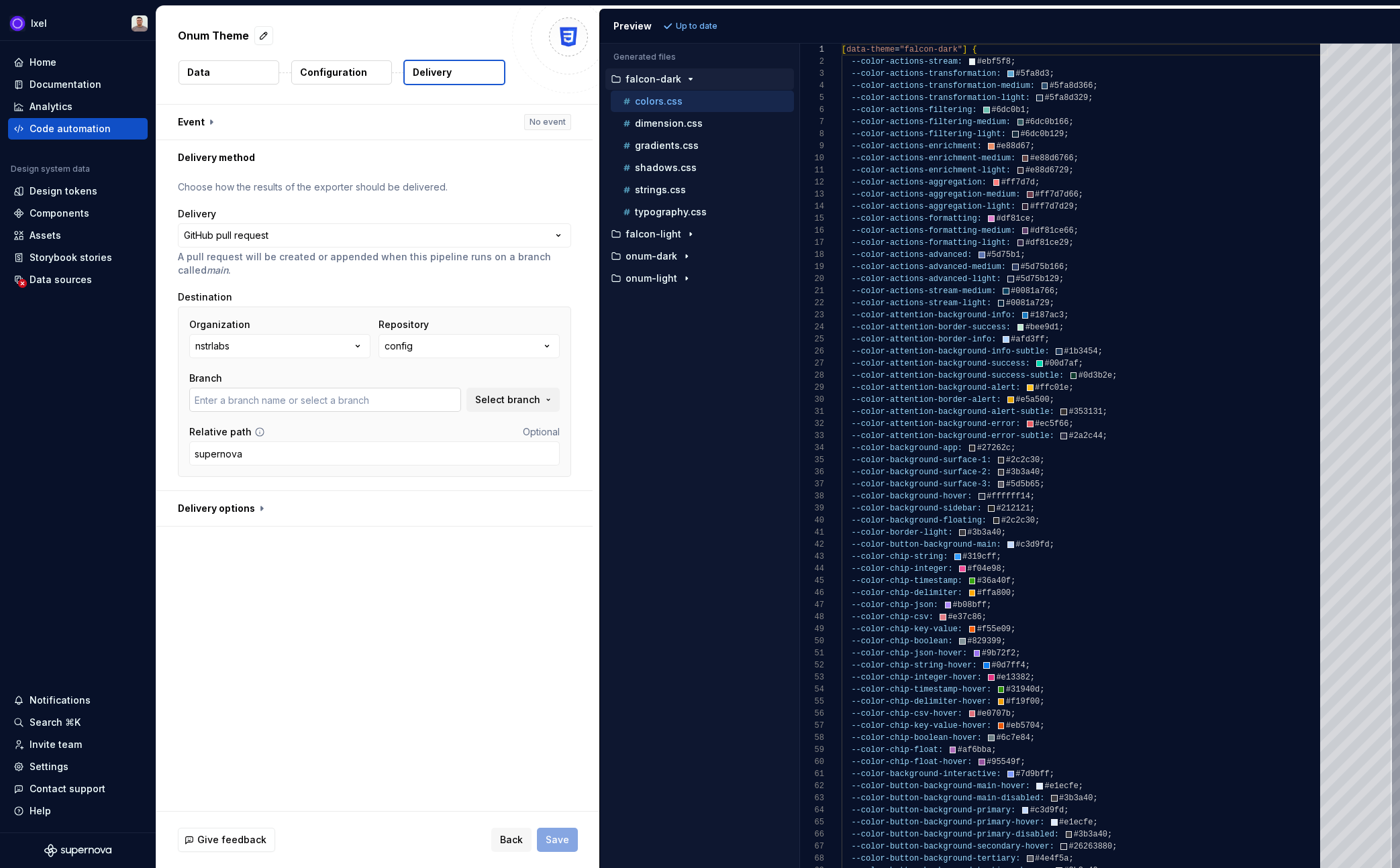
type input "fix-go-yml-vulnerability-dependency"
click at [421, 360] on div "Organization nstrlabs Repository config Branch fix-go-yml-vulnerability-depende…" at bounding box center [374, 365] width 370 height 94
click at [426, 344] on button "config" at bounding box center [470, 346] width 181 height 24
click at [439, 422] on div "gloss" at bounding box center [494, 422] width 181 height 14
click at [501, 393] on span "Select branch" at bounding box center [508, 399] width 65 height 14
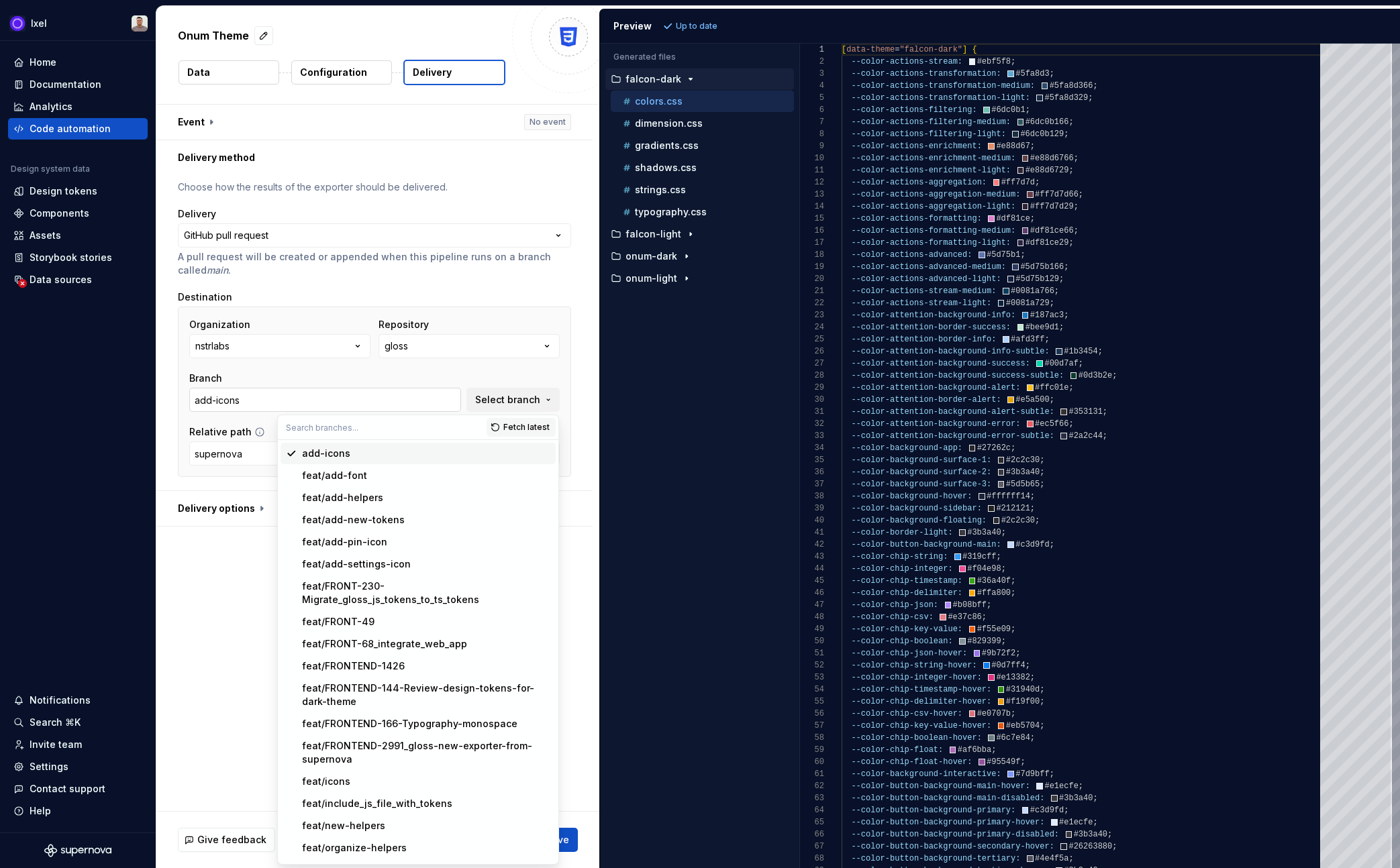
click at [370, 405] on input "add-icons" at bounding box center [326, 399] width 272 height 24
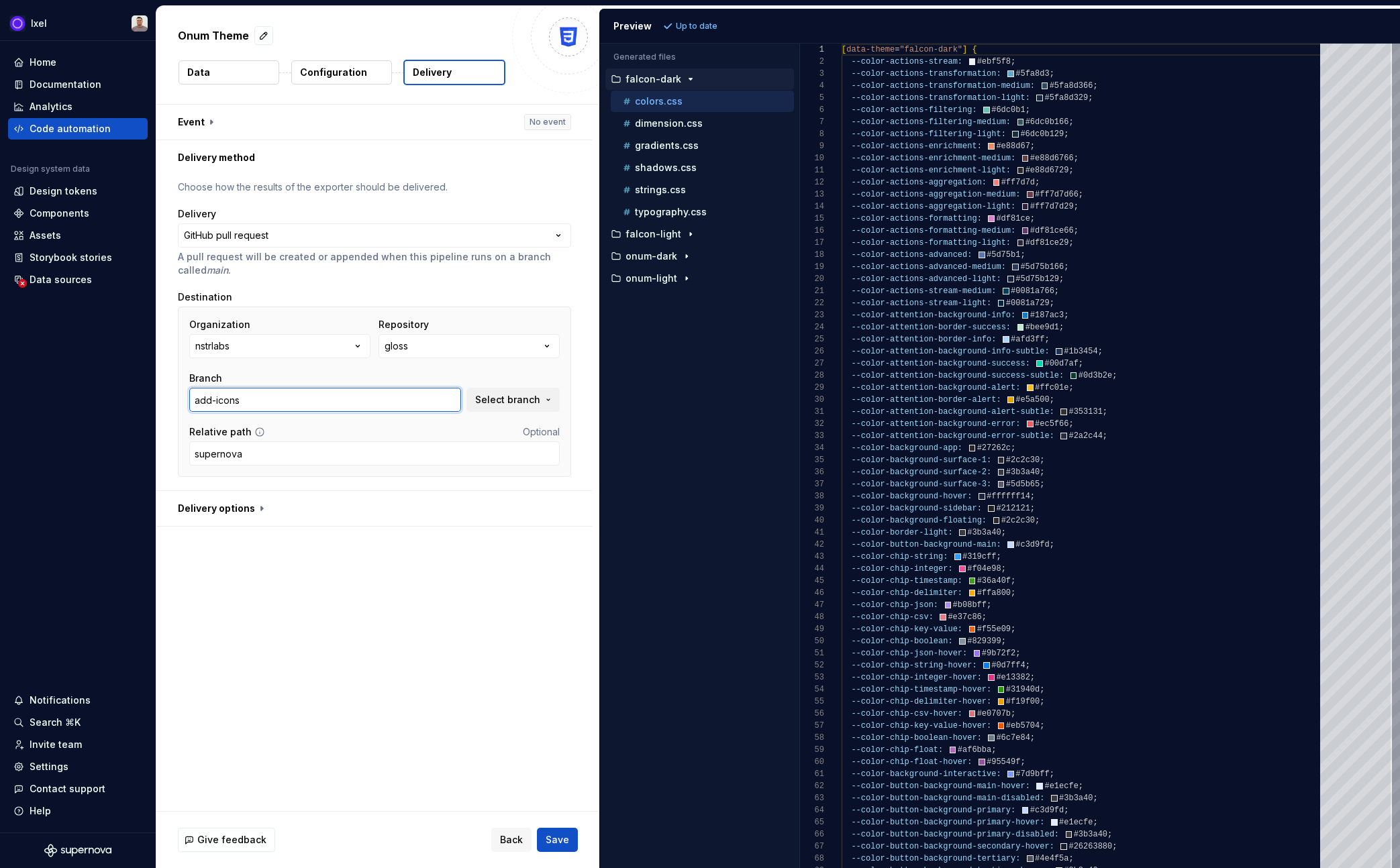
click at [370, 405] on input "add-icons" at bounding box center [326, 399] width 272 height 24
type input "main"
click at [531, 398] on span "Select branch" at bounding box center [508, 399] width 65 height 14
type input "main"
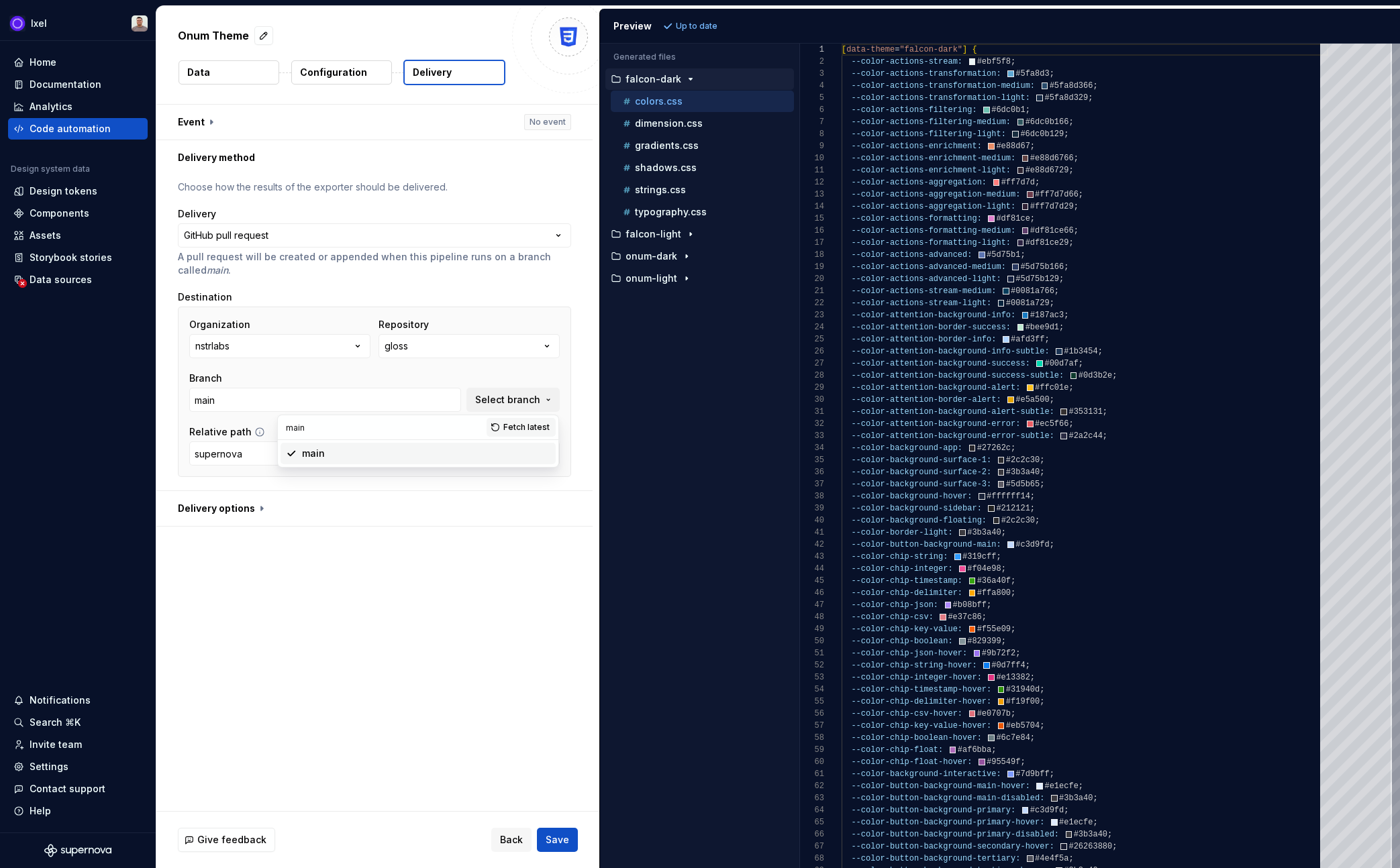
click at [425, 456] on div "main" at bounding box center [426, 453] width 248 height 14
click at [567, 837] on span "Save" at bounding box center [558, 839] width 24 height 14
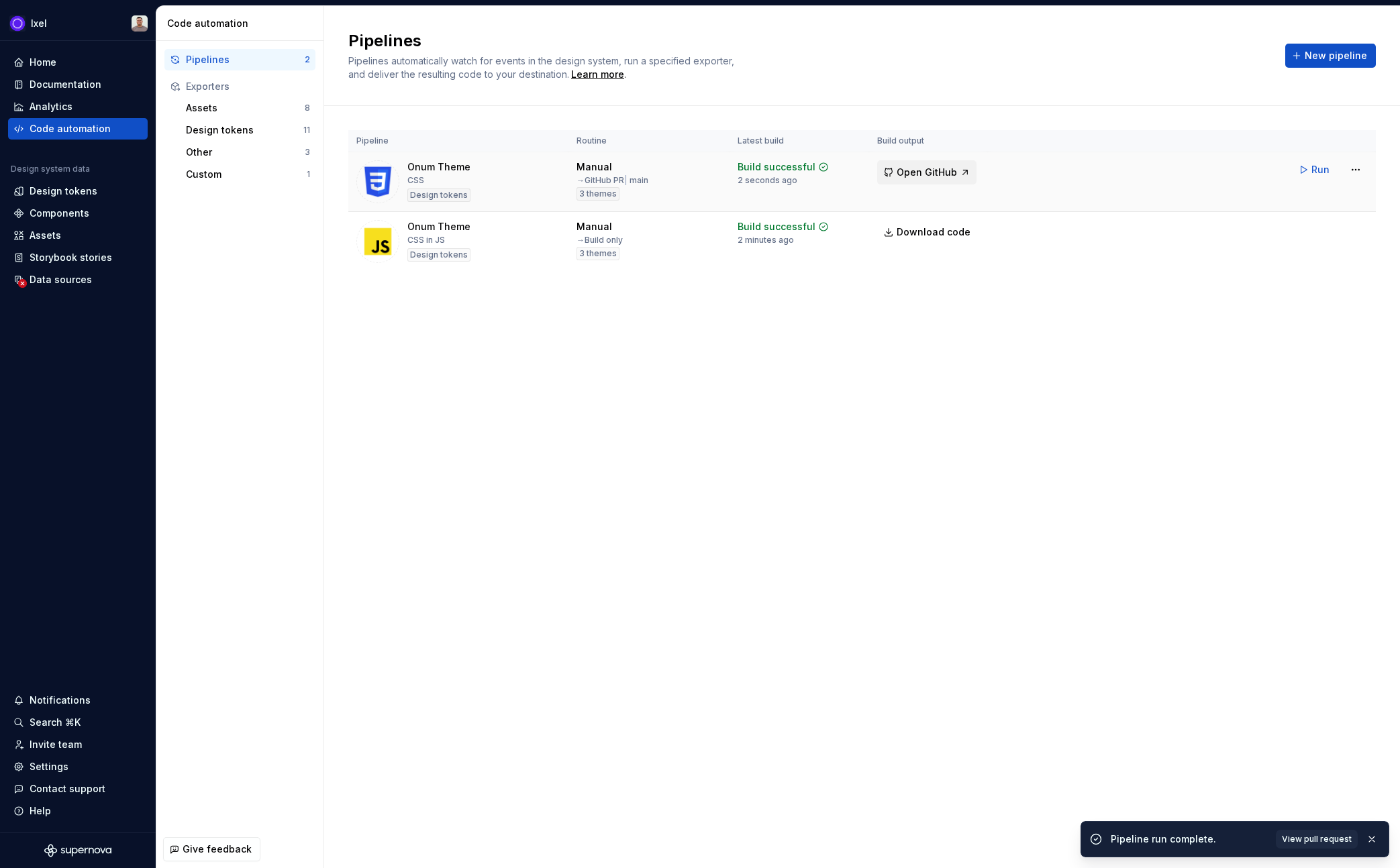
click at [934, 179] on button "Open GitHub" at bounding box center [926, 173] width 99 height 24
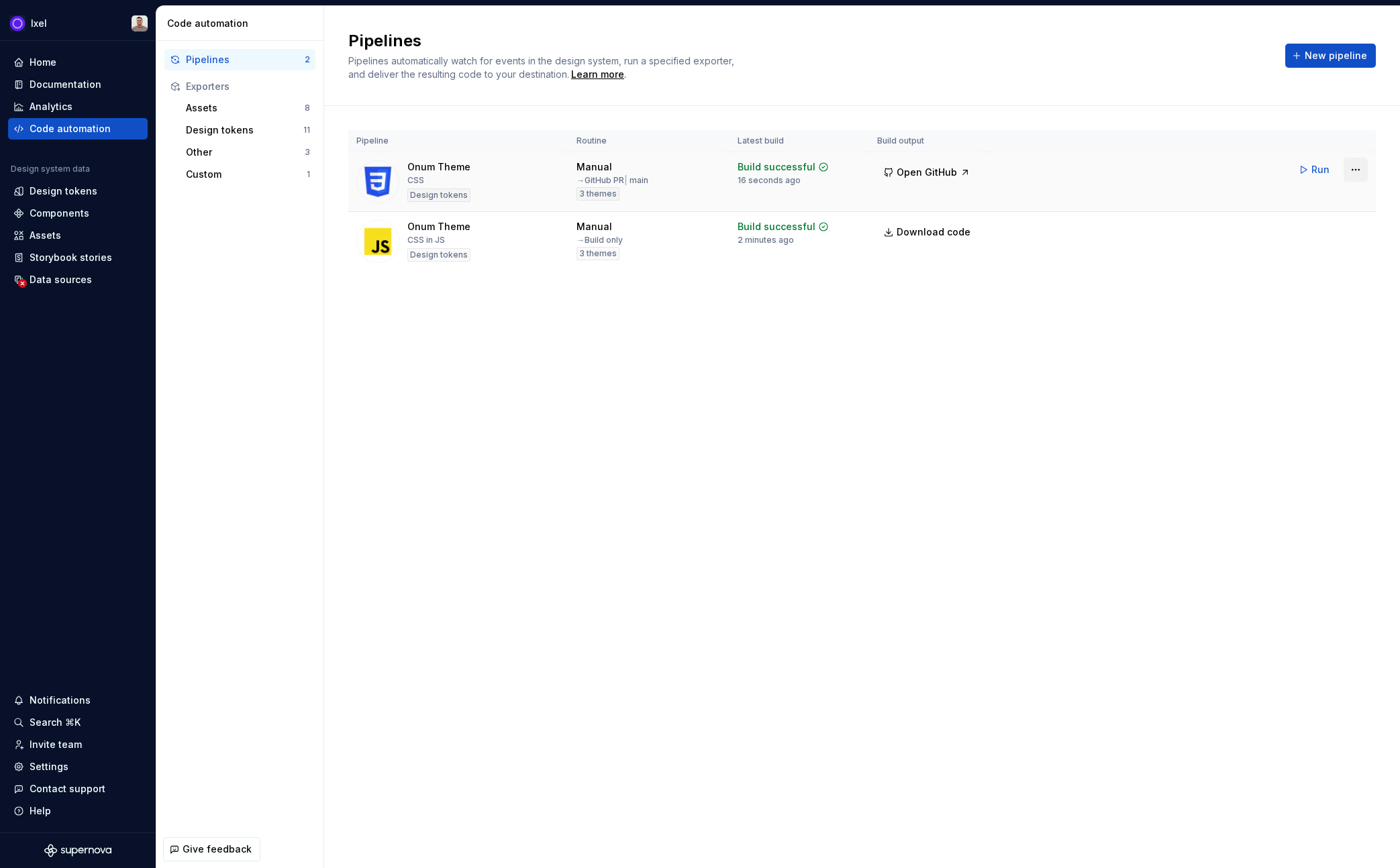
click at [1364, 172] on html "Ixel Home Documentation Analytics Code automation Design system data Design tok…" at bounding box center [700, 434] width 1400 height 868
click at [1347, 194] on div "Edit pipeline" at bounding box center [1339, 198] width 115 height 14
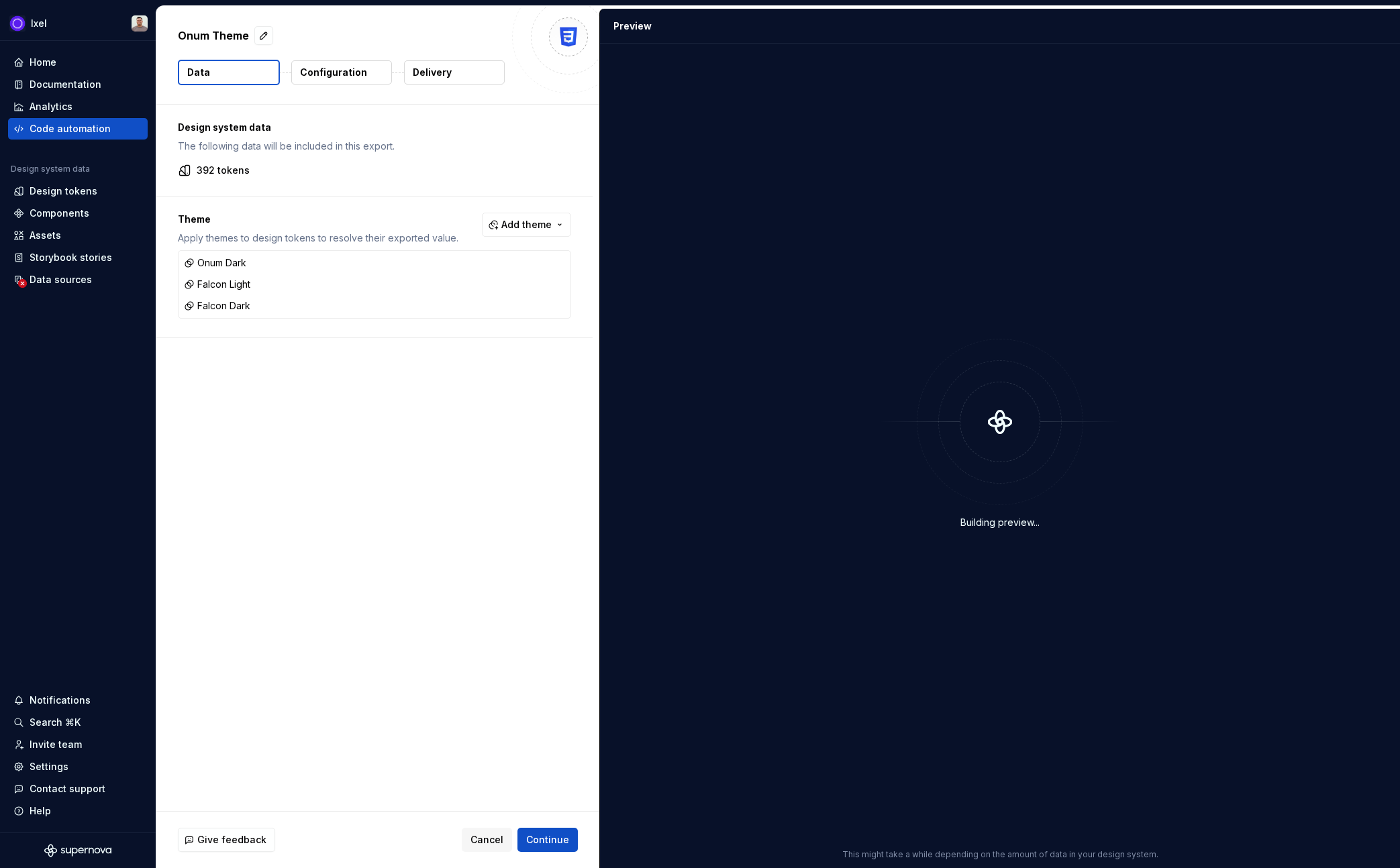
click at [451, 55] on div "Onum Theme Data Configuration Delivery" at bounding box center [377, 55] width 443 height 98
click at [447, 67] on p "Delivery" at bounding box center [432, 72] width 39 height 14
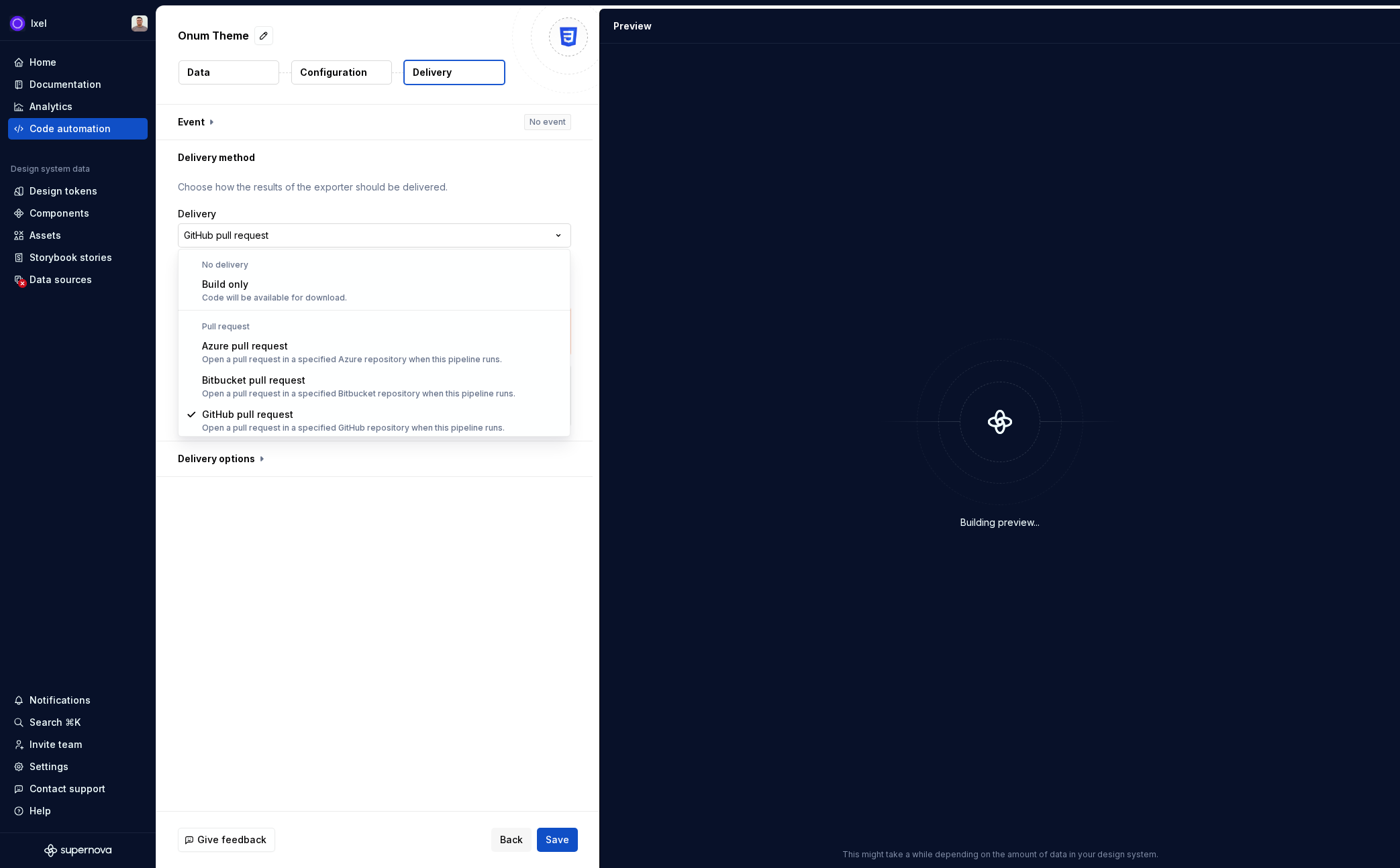
click at [479, 246] on html "**********" at bounding box center [700, 434] width 1400 height 868
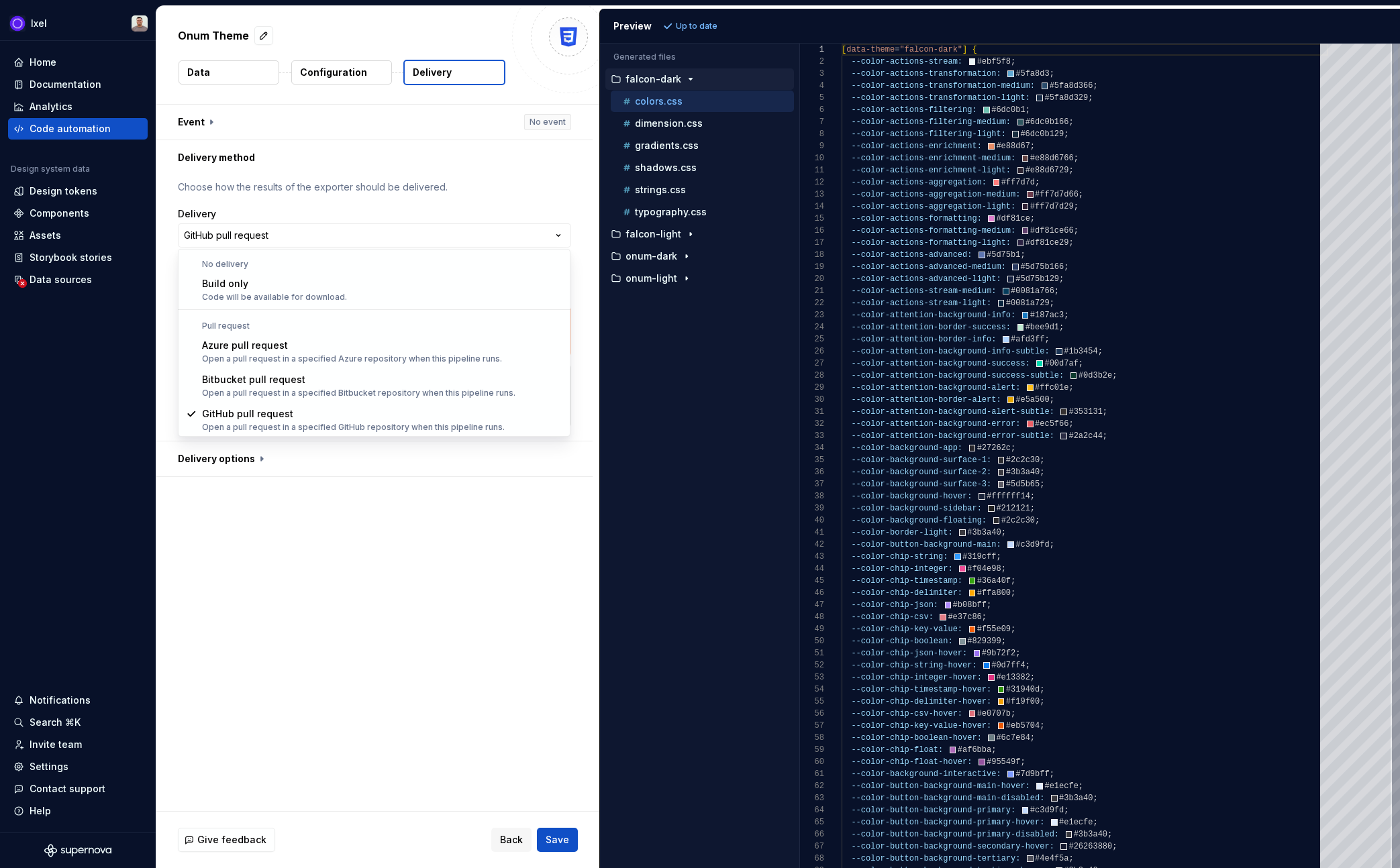
click at [493, 217] on html "**********" at bounding box center [700, 434] width 1400 height 868
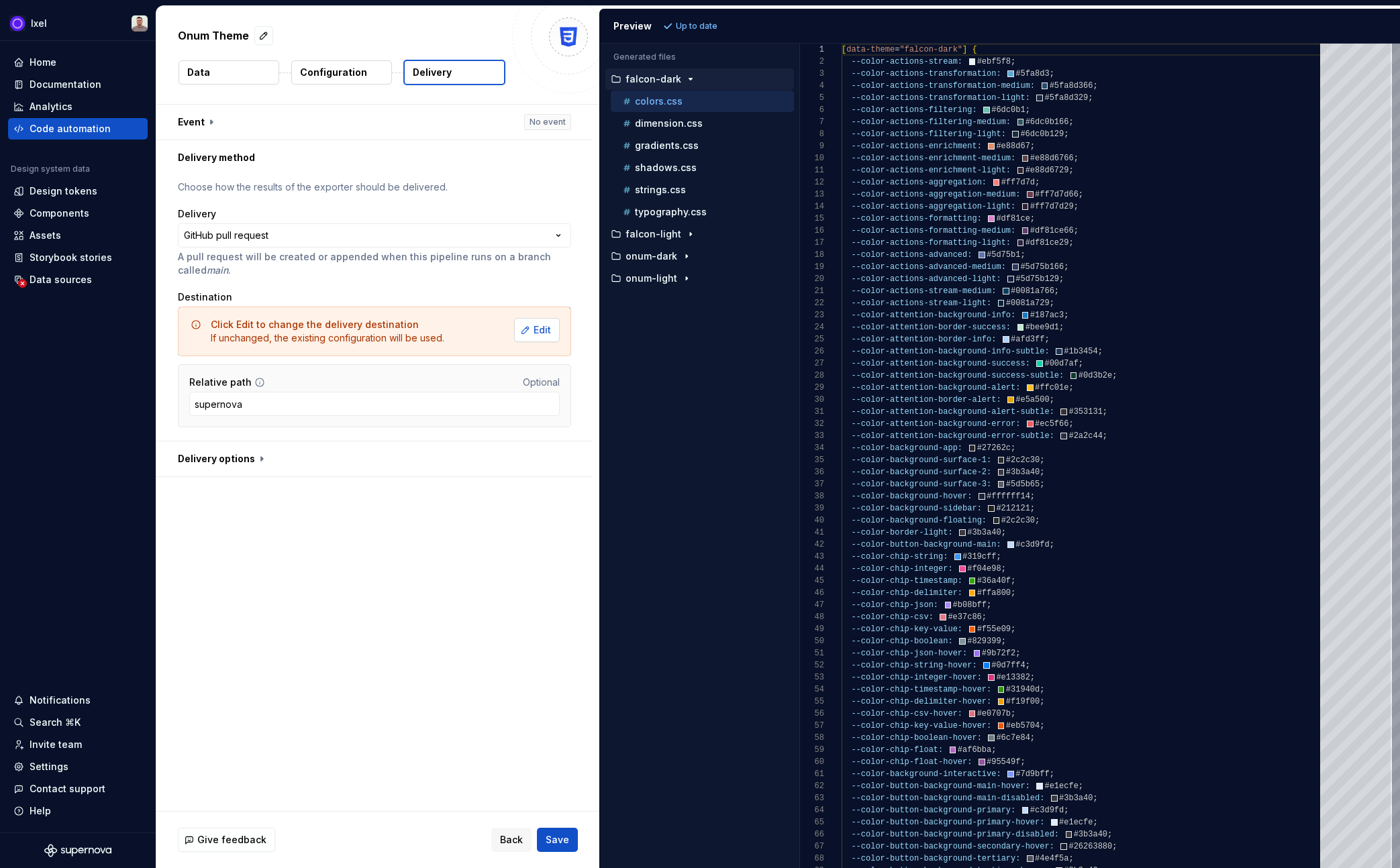
click at [535, 332] on span "Edit" at bounding box center [542, 329] width 18 height 14
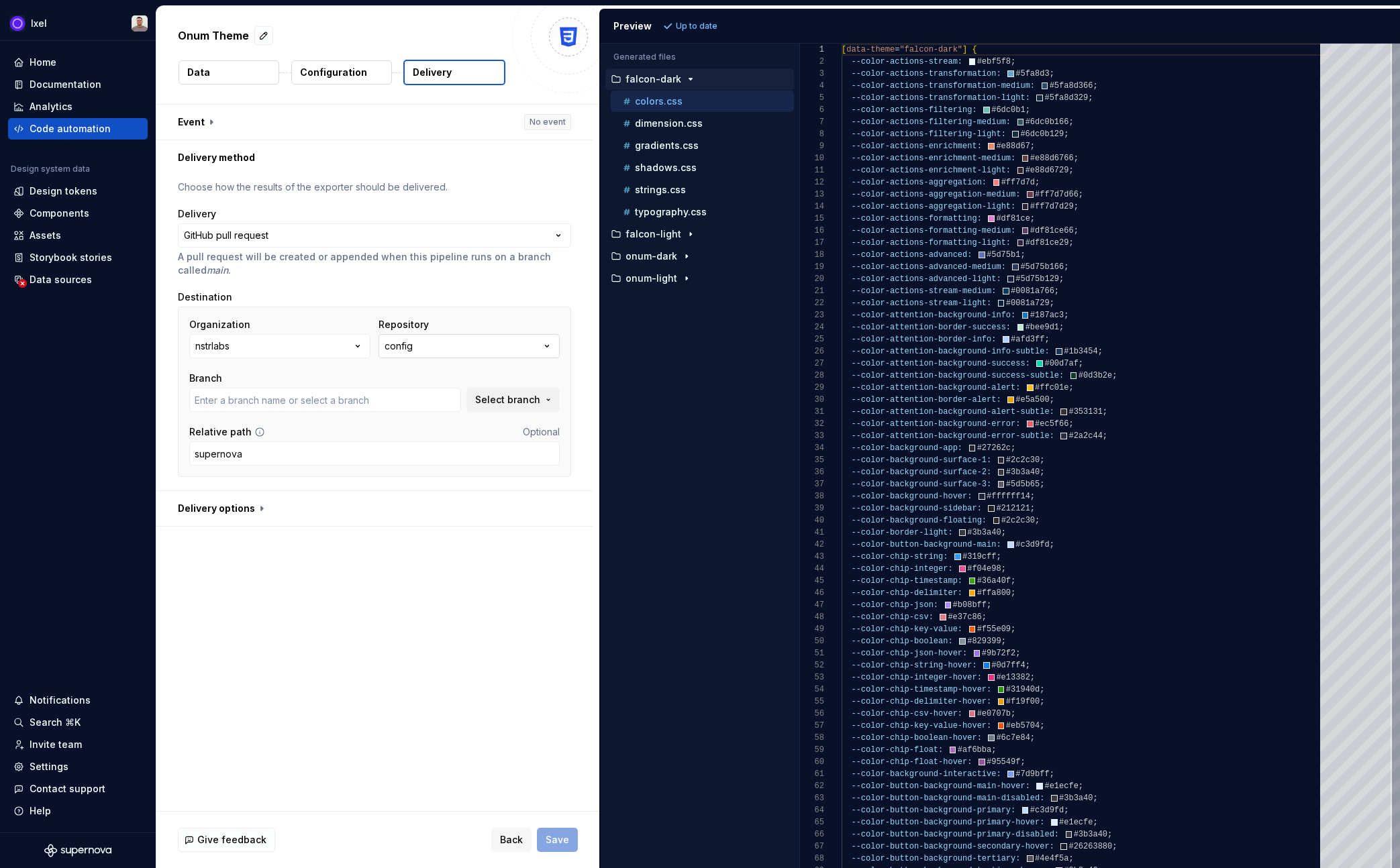
click at [452, 357] on button "config" at bounding box center [470, 346] width 181 height 24
click at [439, 422] on div "gloss" at bounding box center [494, 422] width 181 height 14
click at [494, 411] on button "Select branch" at bounding box center [513, 399] width 93 height 24
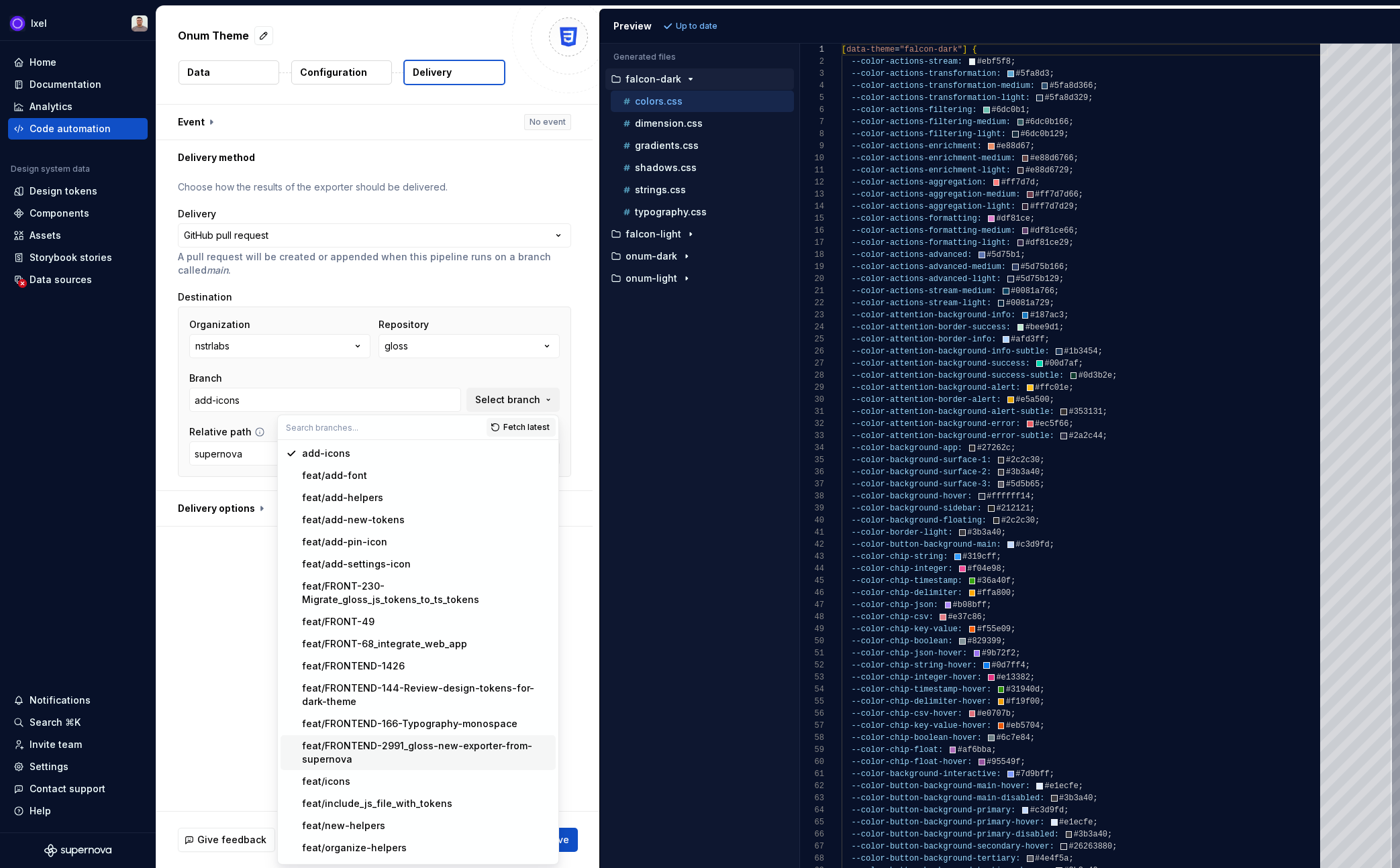
click at [416, 747] on div "feat/FRONTEND-2991_gloss-new-exporter-from-supernova" at bounding box center [426, 753] width 248 height 27
type input "feat/FRONTEND-2991_gloss-new-exporter-from-supernova"
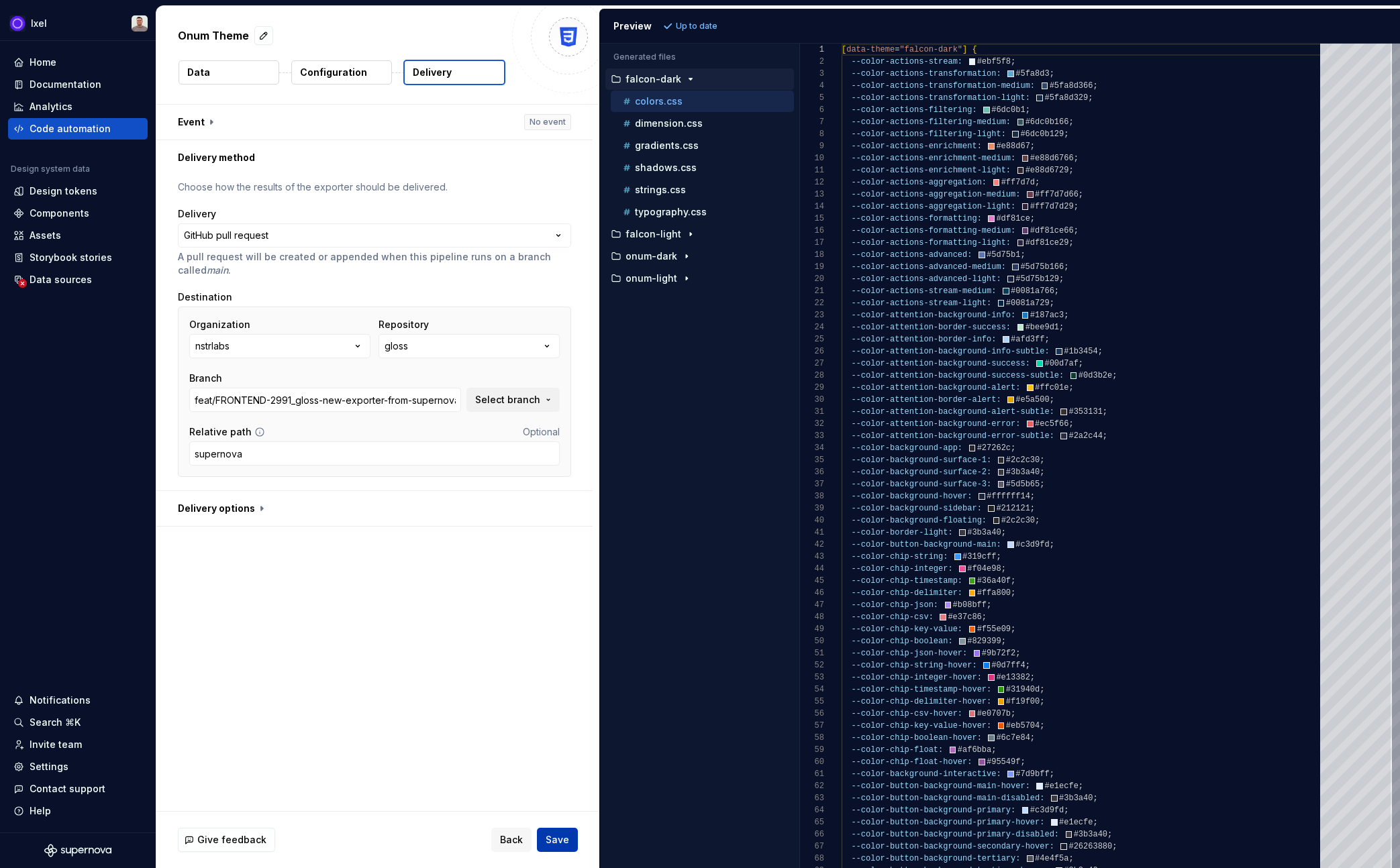
click at [567, 831] on button "Save" at bounding box center [557, 840] width 41 height 24
